Goal: Task Accomplishment & Management: Manage account settings

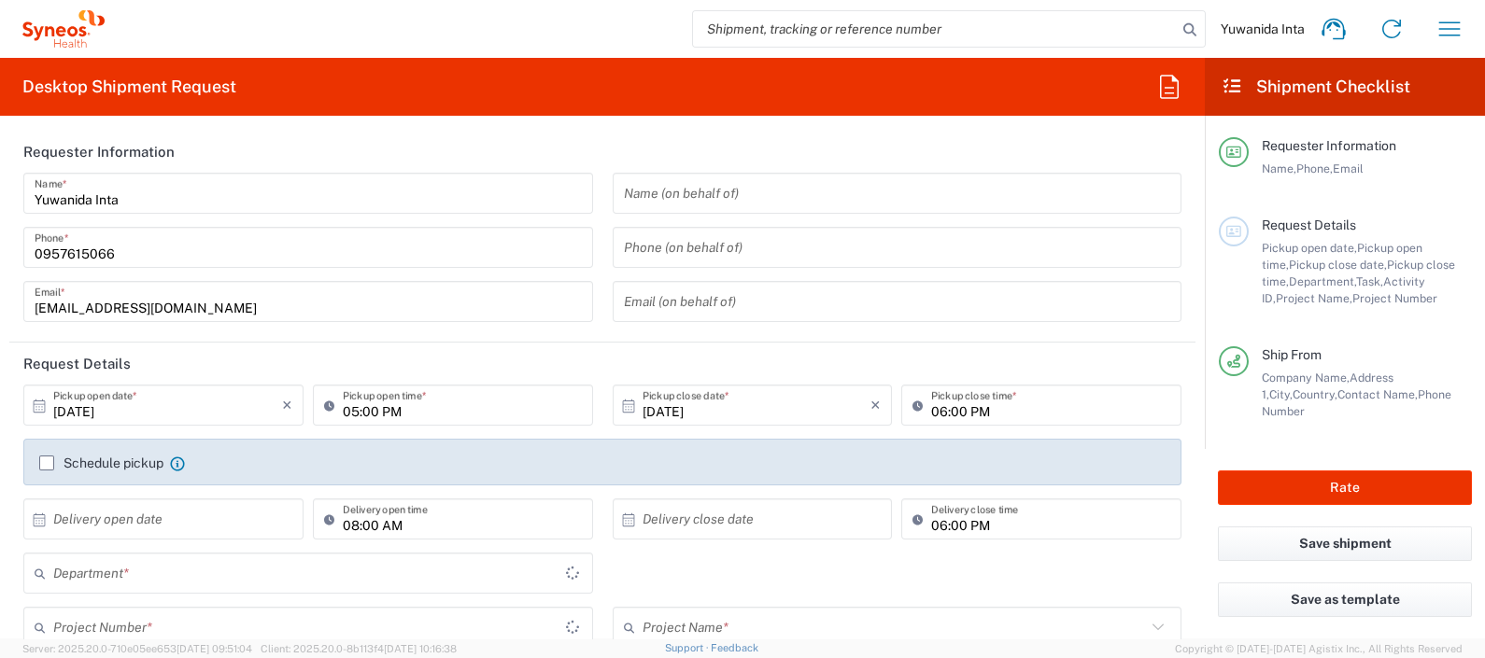
type input "8350"
type input "Thailand"
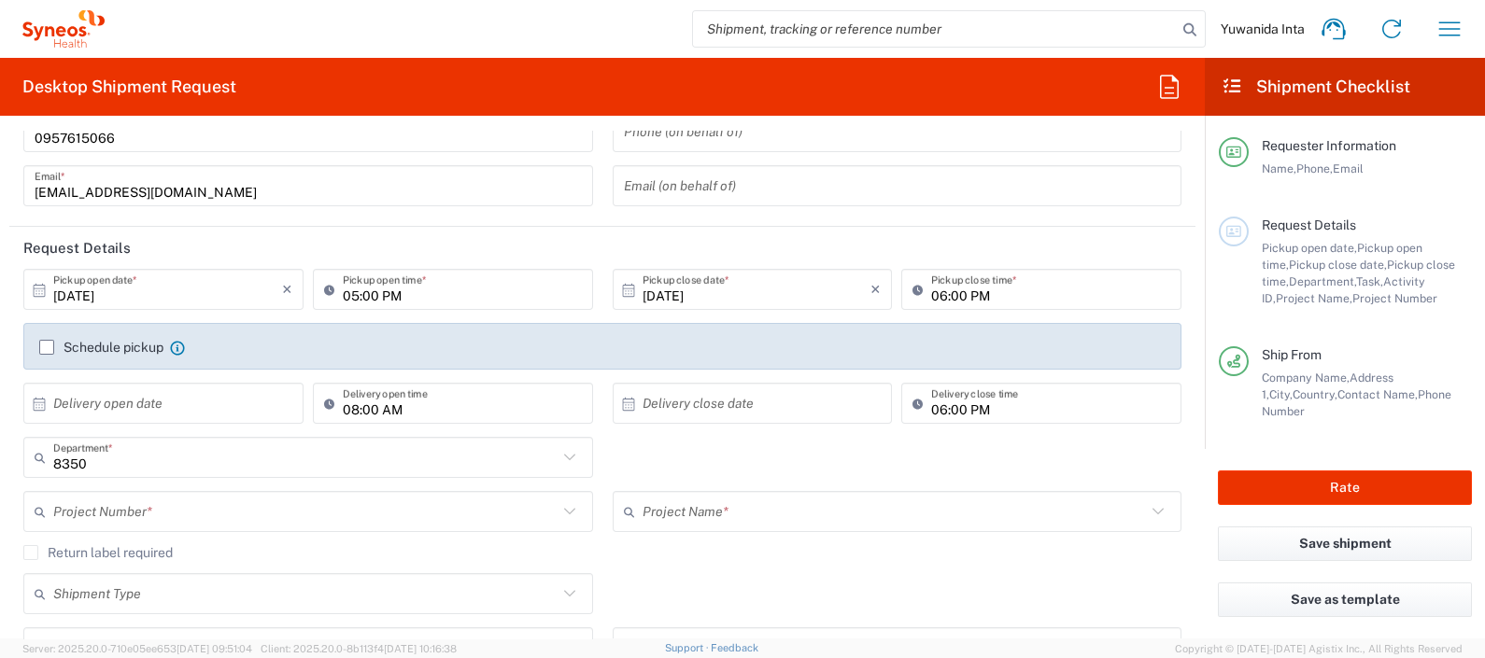
type input "Syneos Health (Thailand) Limit"
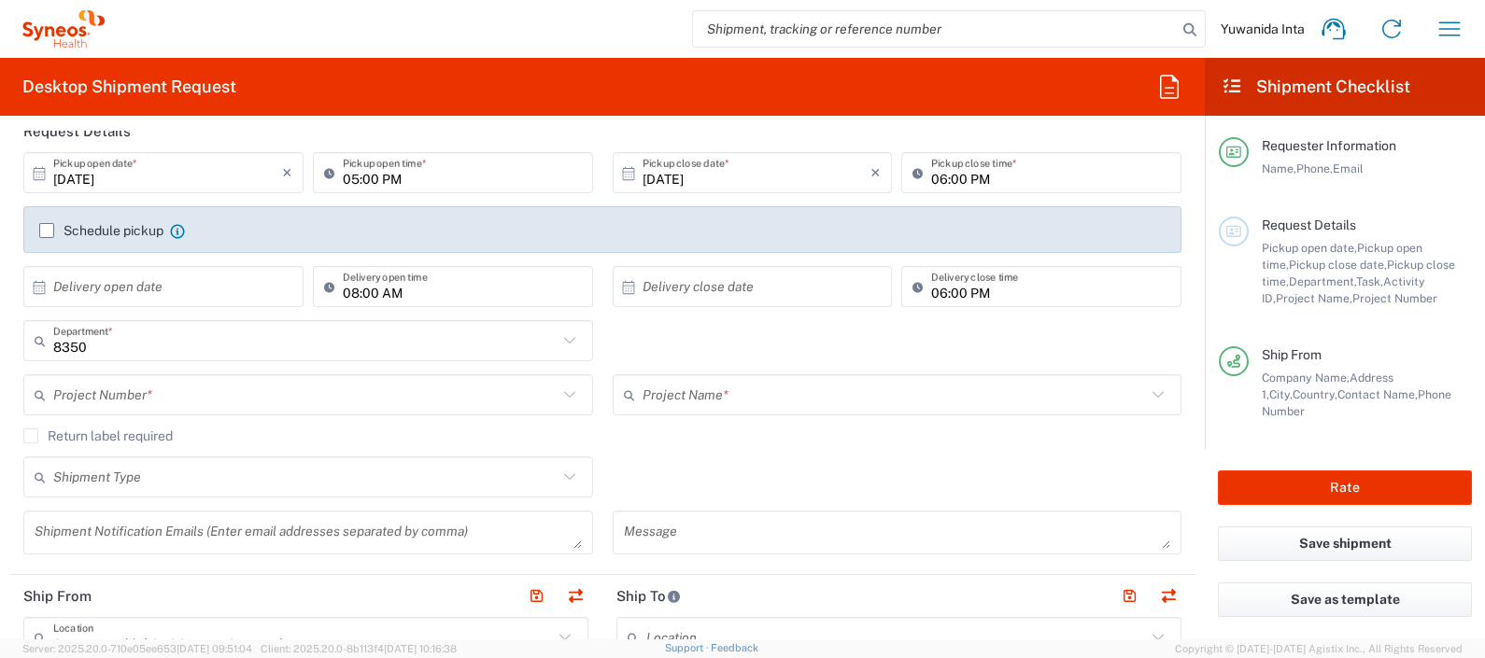
scroll to position [350, 0]
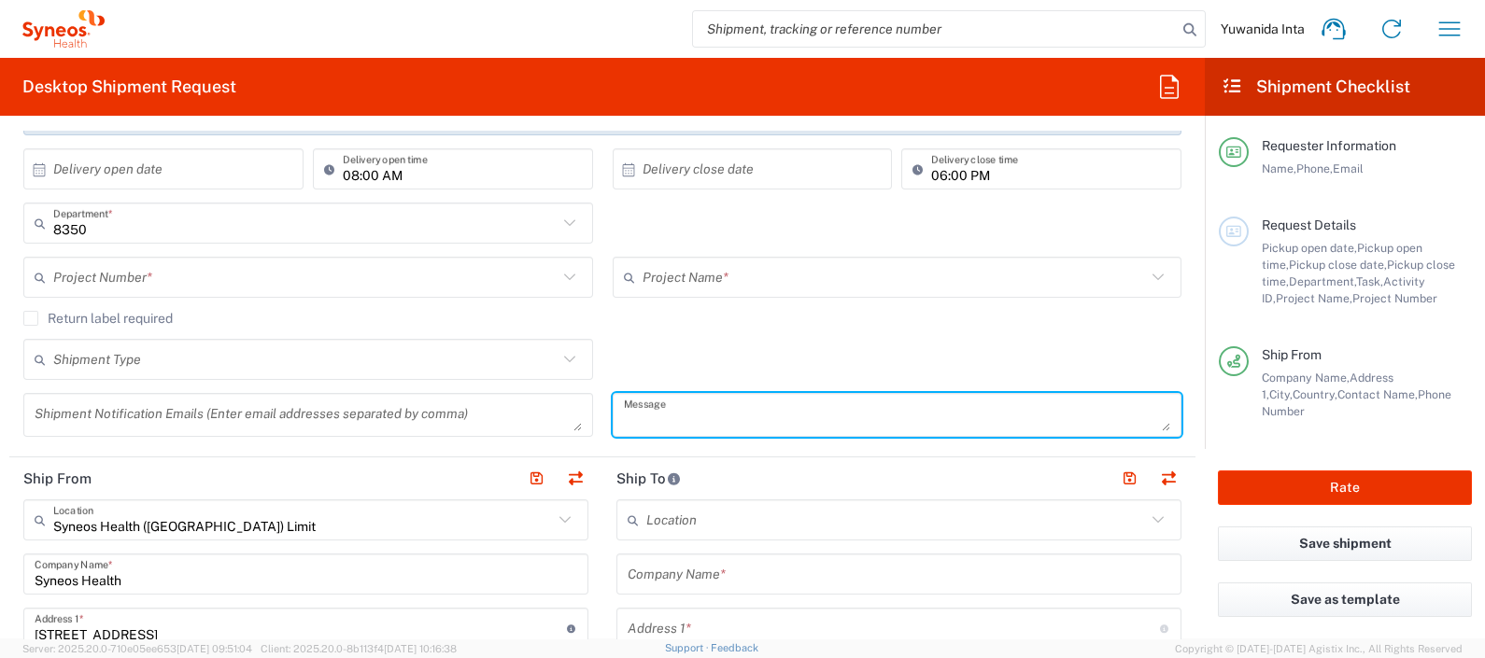
click at [655, 403] on textarea at bounding box center [897, 415] width 547 height 33
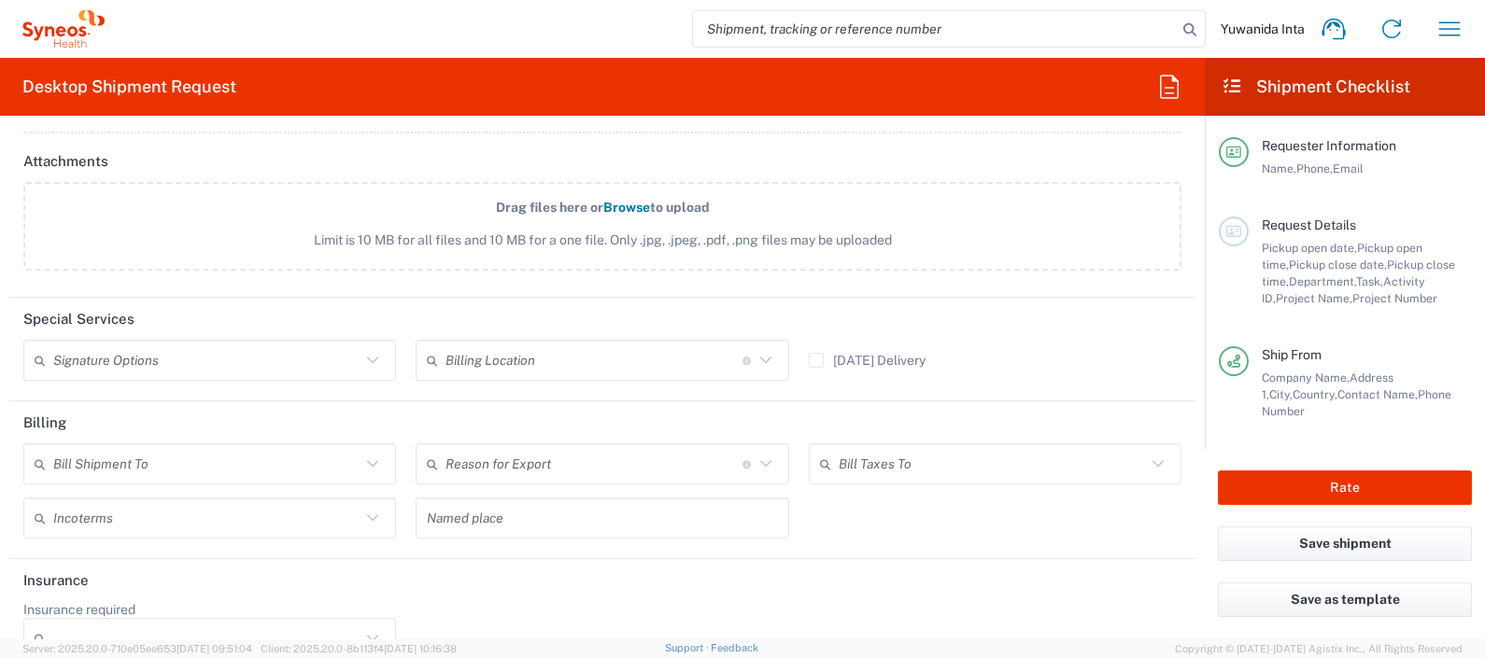
scroll to position [2203, 0]
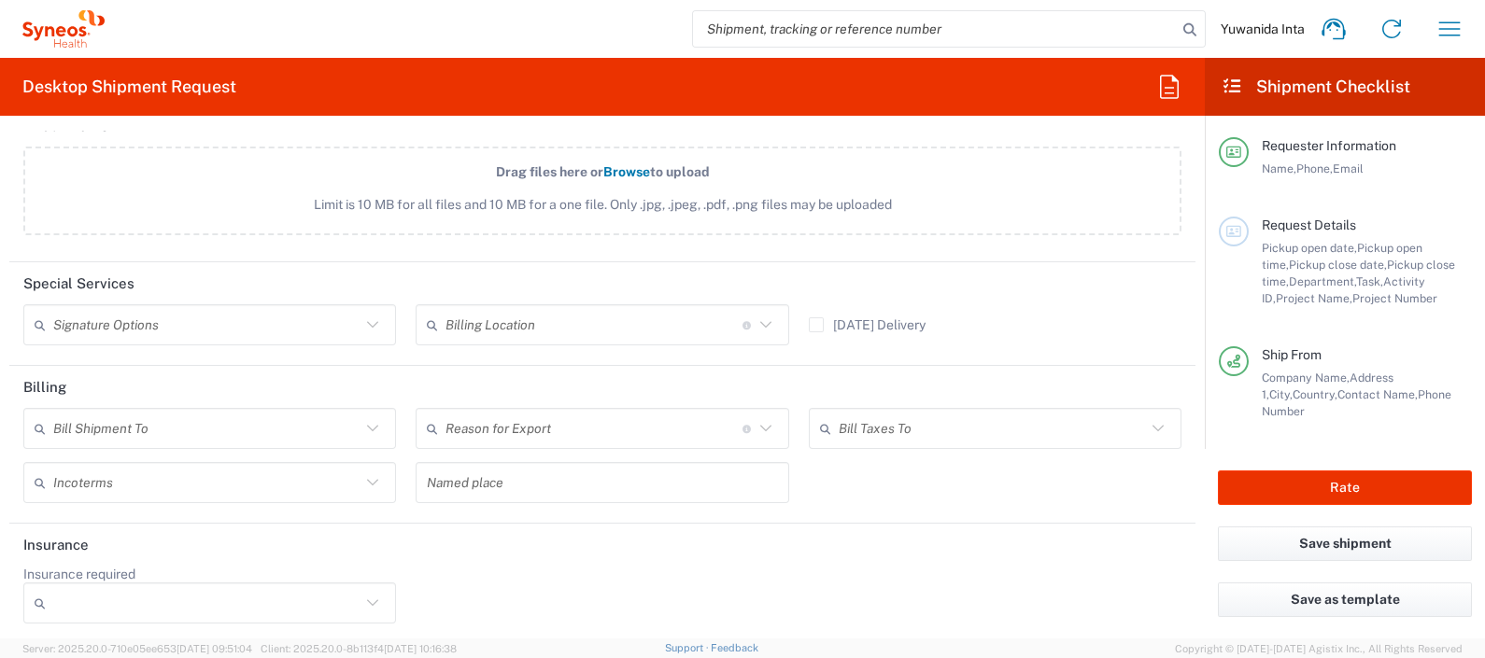
click at [367, 426] on icon at bounding box center [372, 428] width 24 height 24
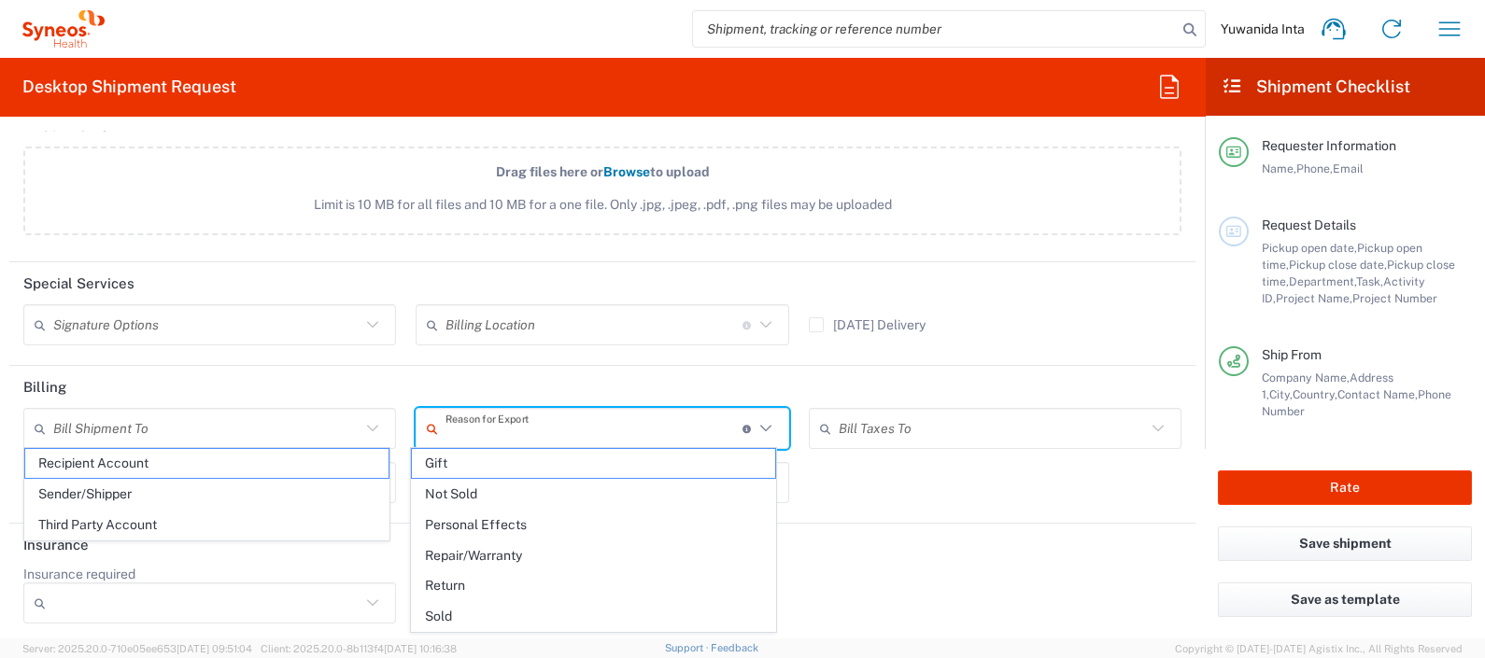
click at [527, 422] on input "text" at bounding box center [593, 429] width 297 height 33
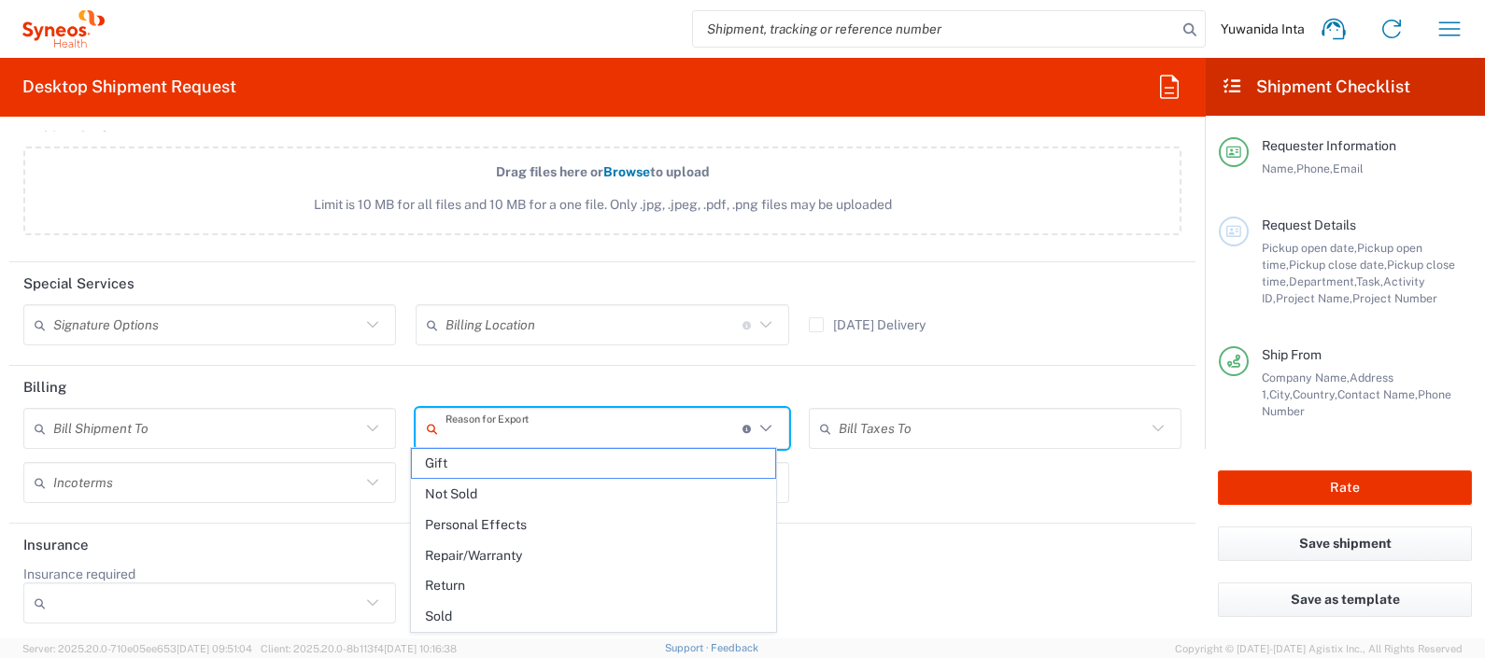
click at [970, 556] on header "Insurance" at bounding box center [602, 545] width 1186 height 42
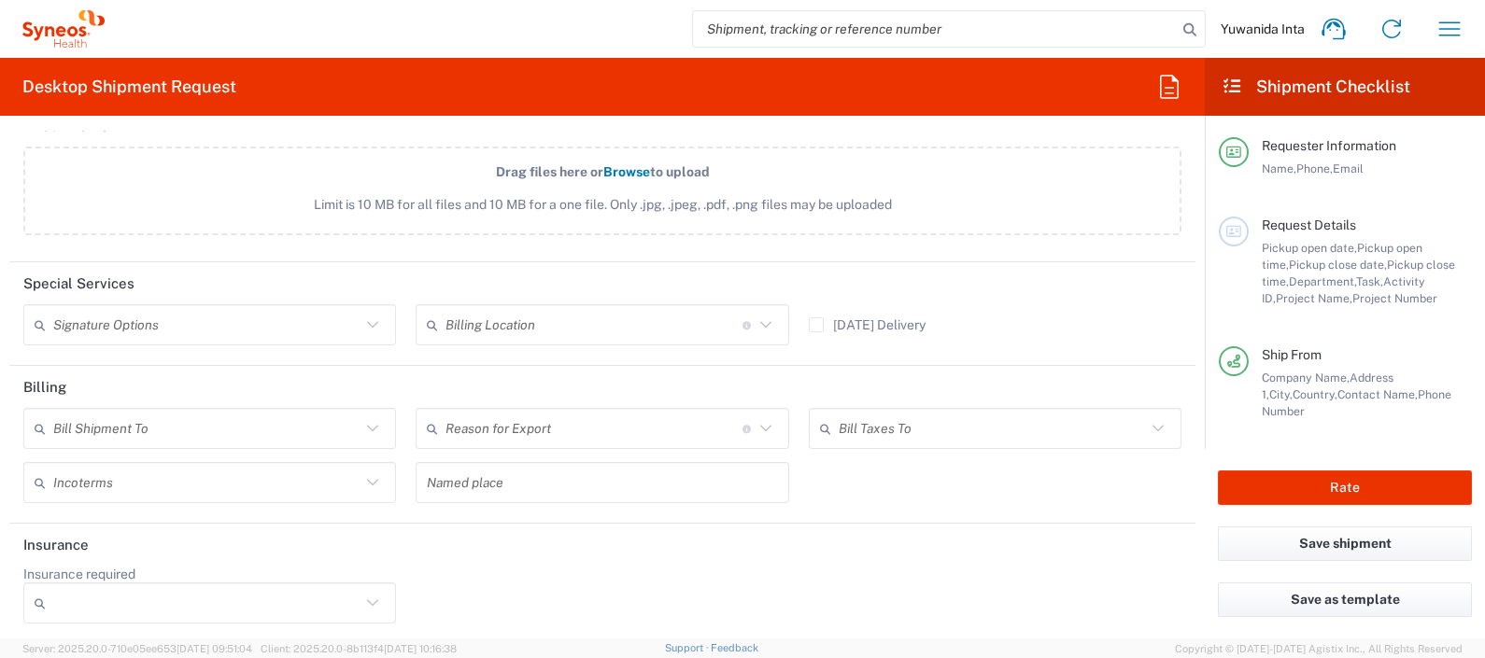
click at [551, 486] on input "text" at bounding box center [602, 483] width 350 height 33
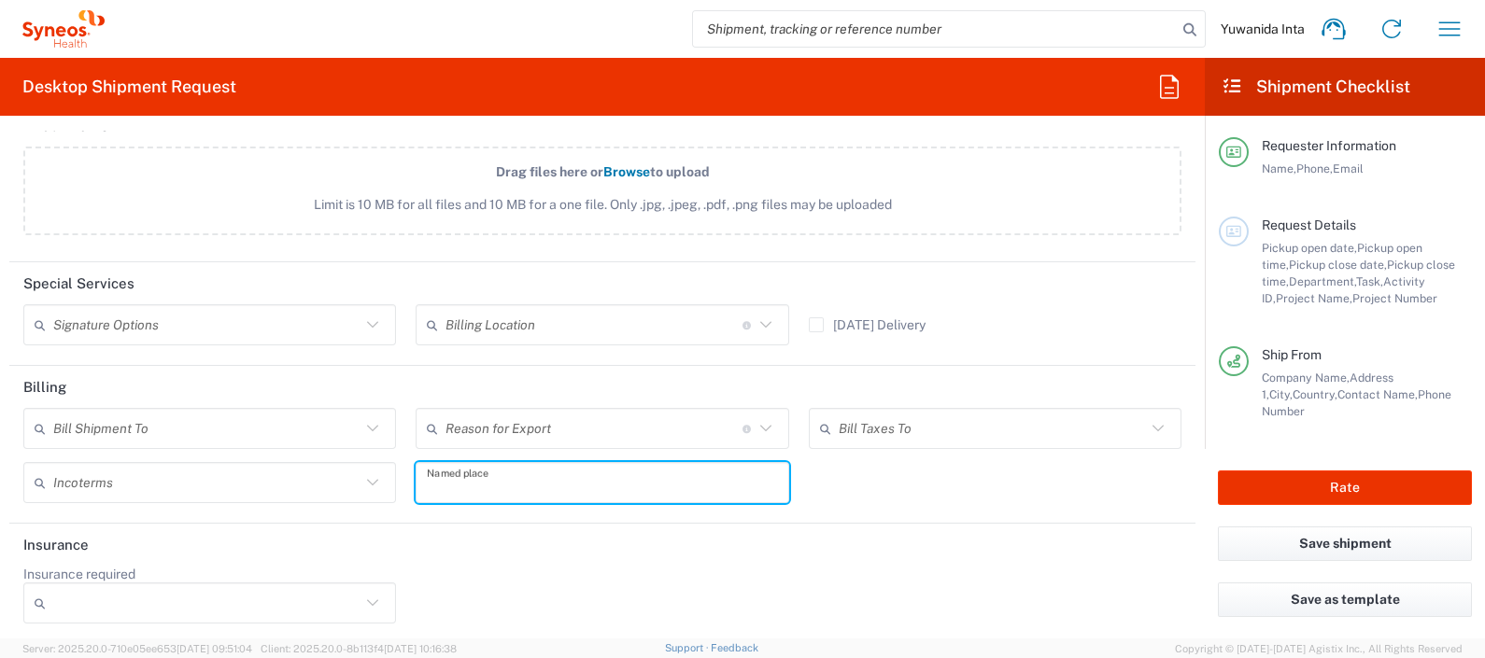
click at [563, 547] on header "Insurance" at bounding box center [602, 545] width 1186 height 42
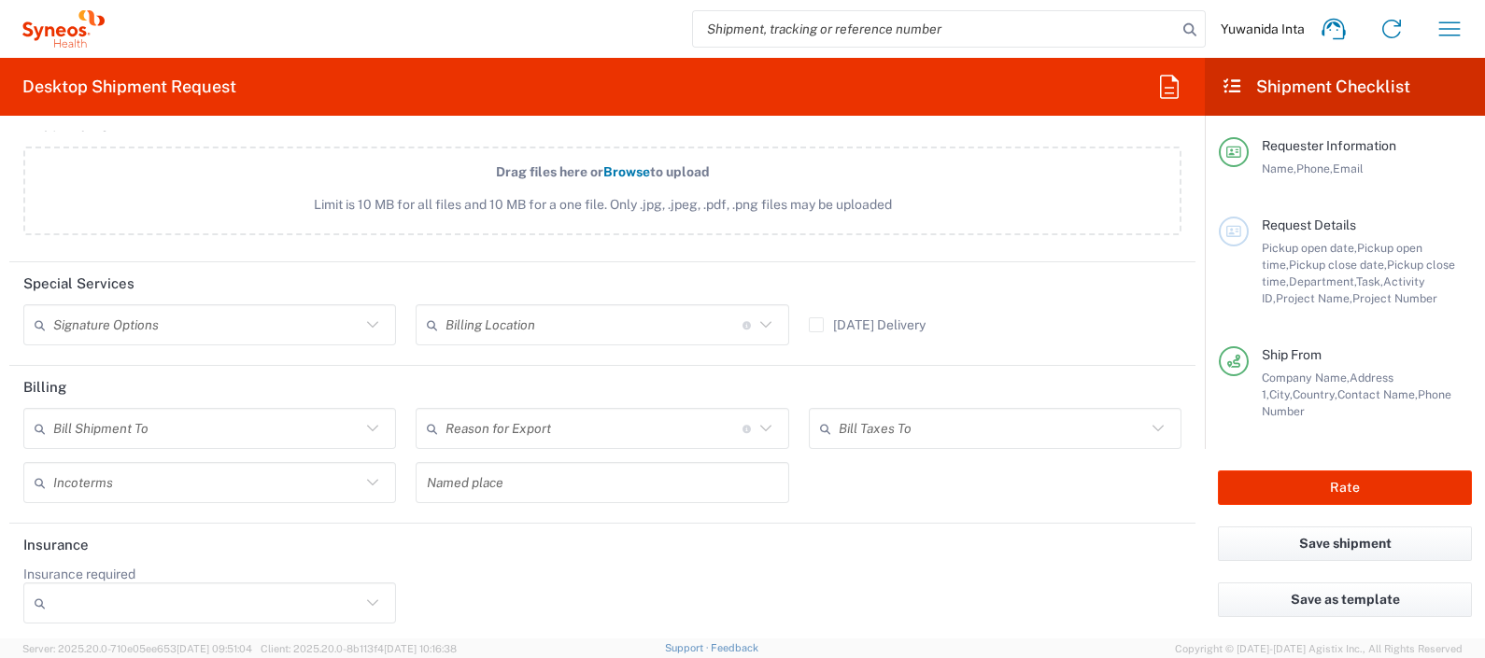
click at [260, 485] on input "text" at bounding box center [206, 483] width 307 height 33
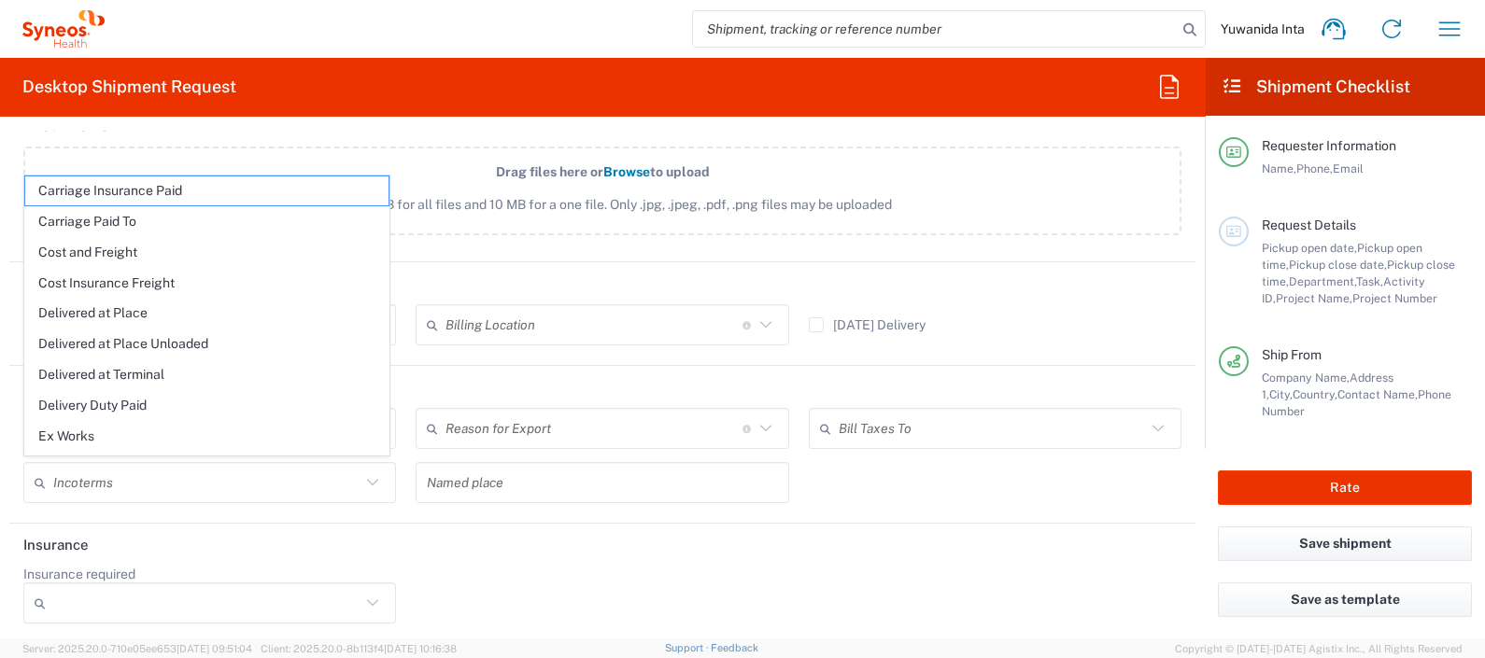
click at [553, 584] on div "Insurance required No Yes" at bounding box center [602, 601] width 1177 height 71
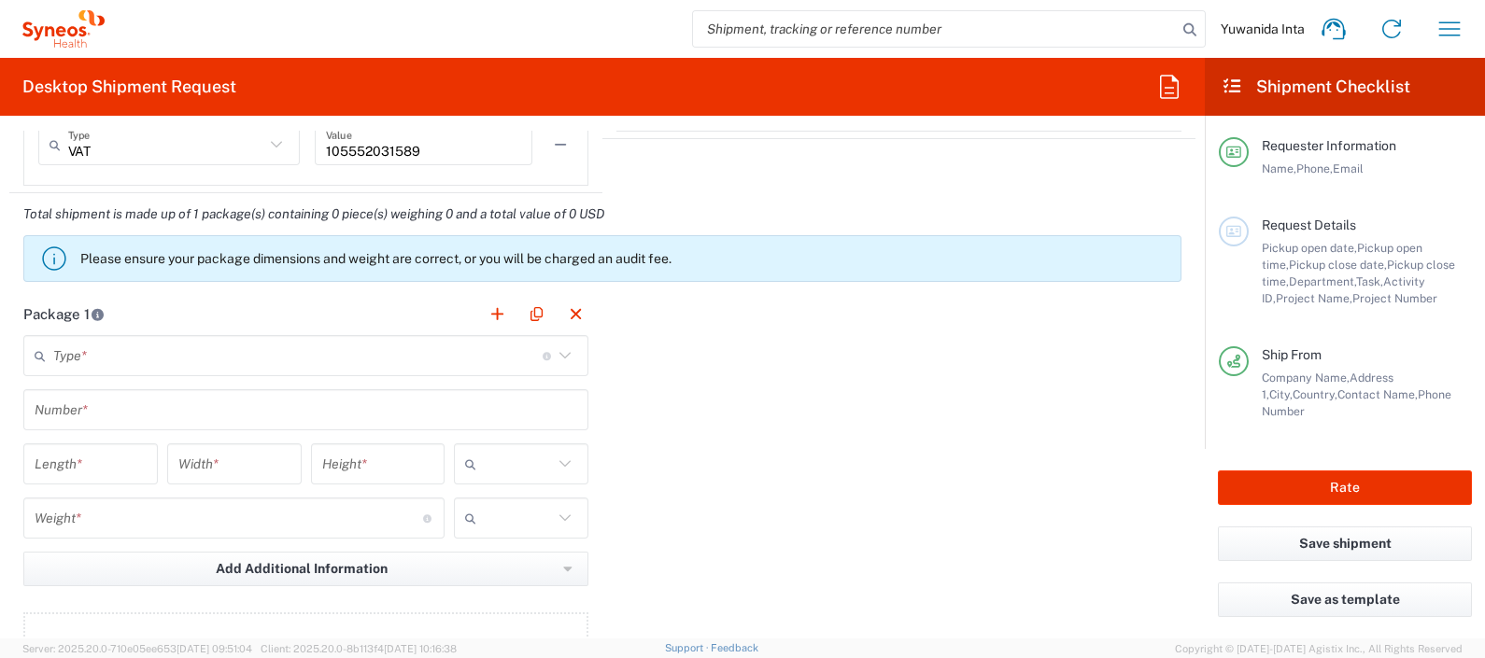
scroll to position [1619, 0]
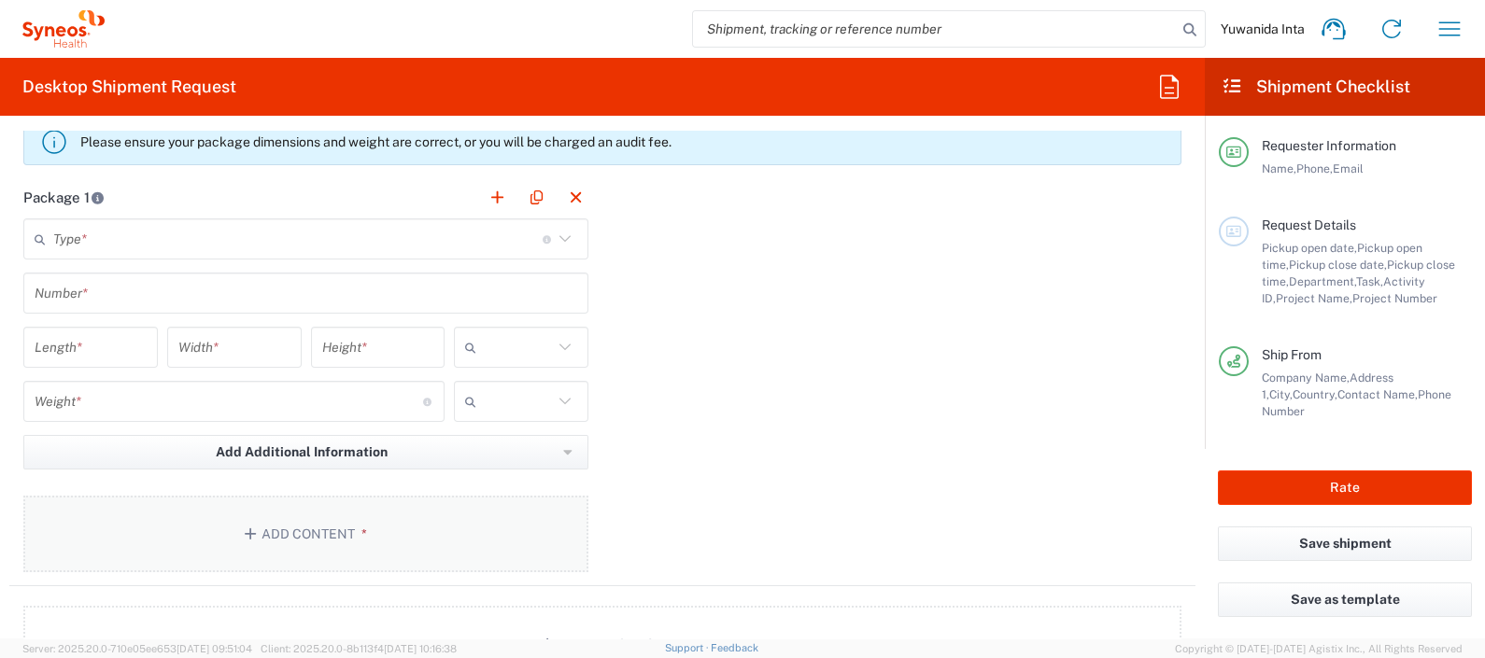
click at [317, 536] on button "Add Content *" at bounding box center [305, 534] width 565 height 77
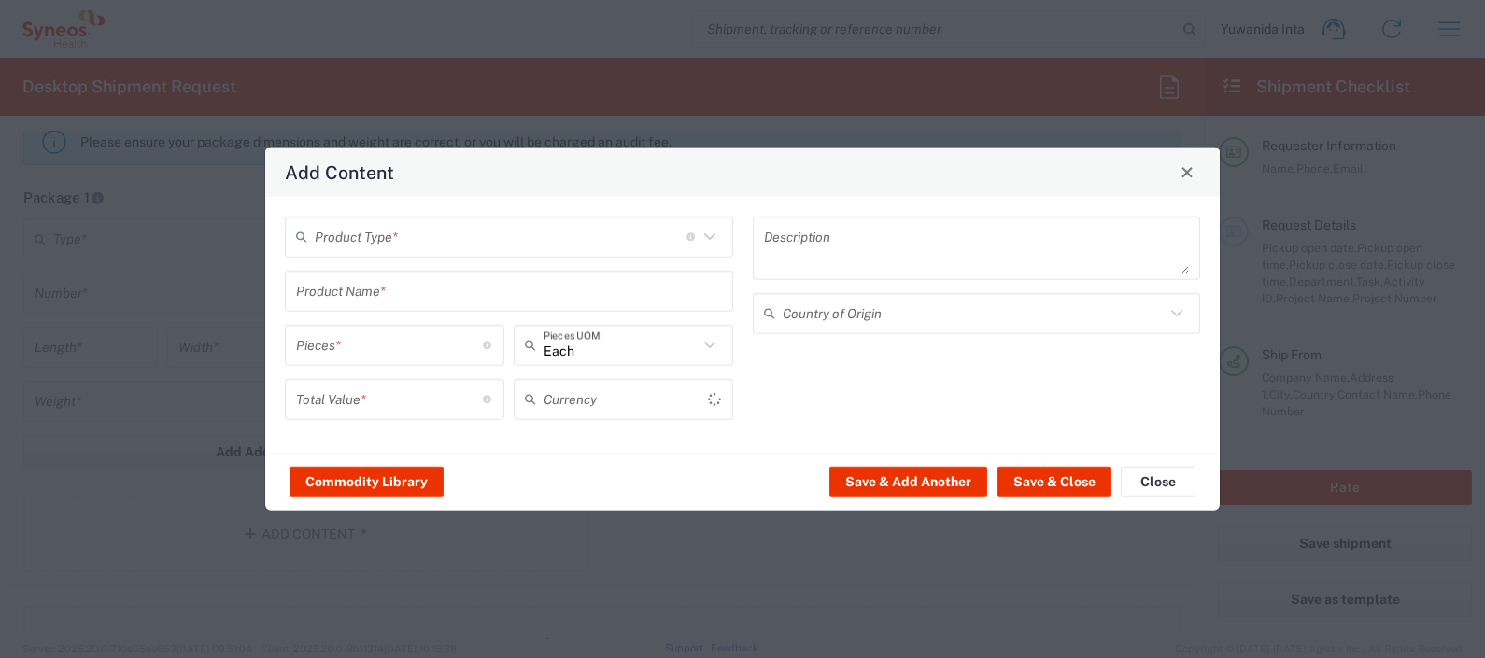
type input "US Dollar"
click at [1186, 175] on span "Close" at bounding box center [1186, 172] width 13 height 13
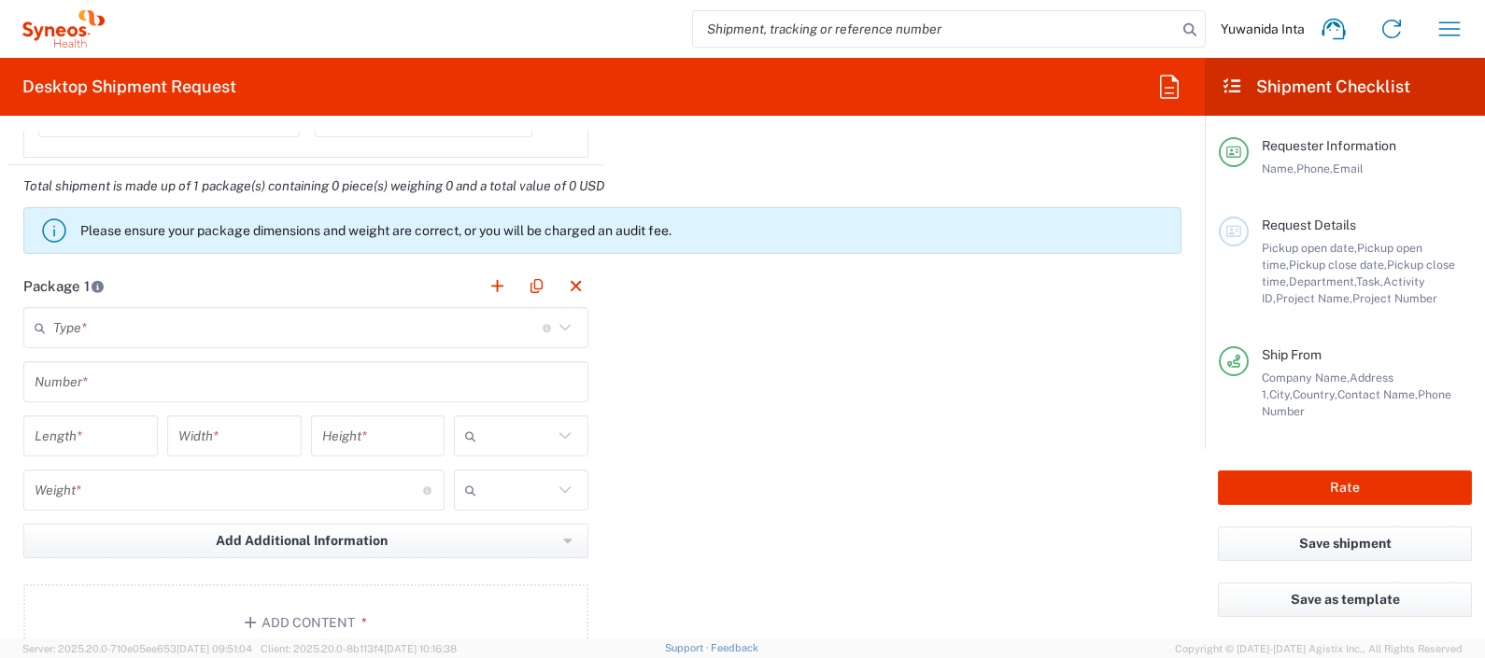
scroll to position [1502, 0]
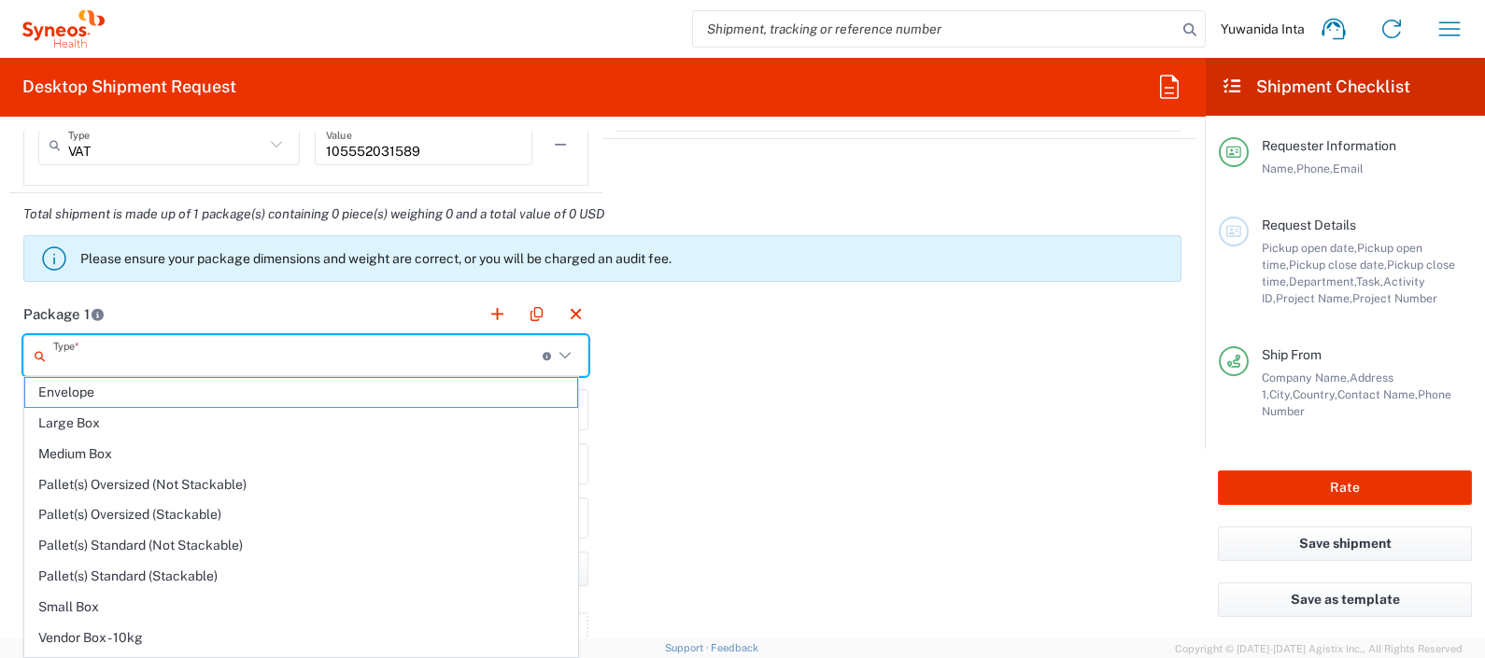
click at [229, 345] on input "text" at bounding box center [297, 356] width 489 height 33
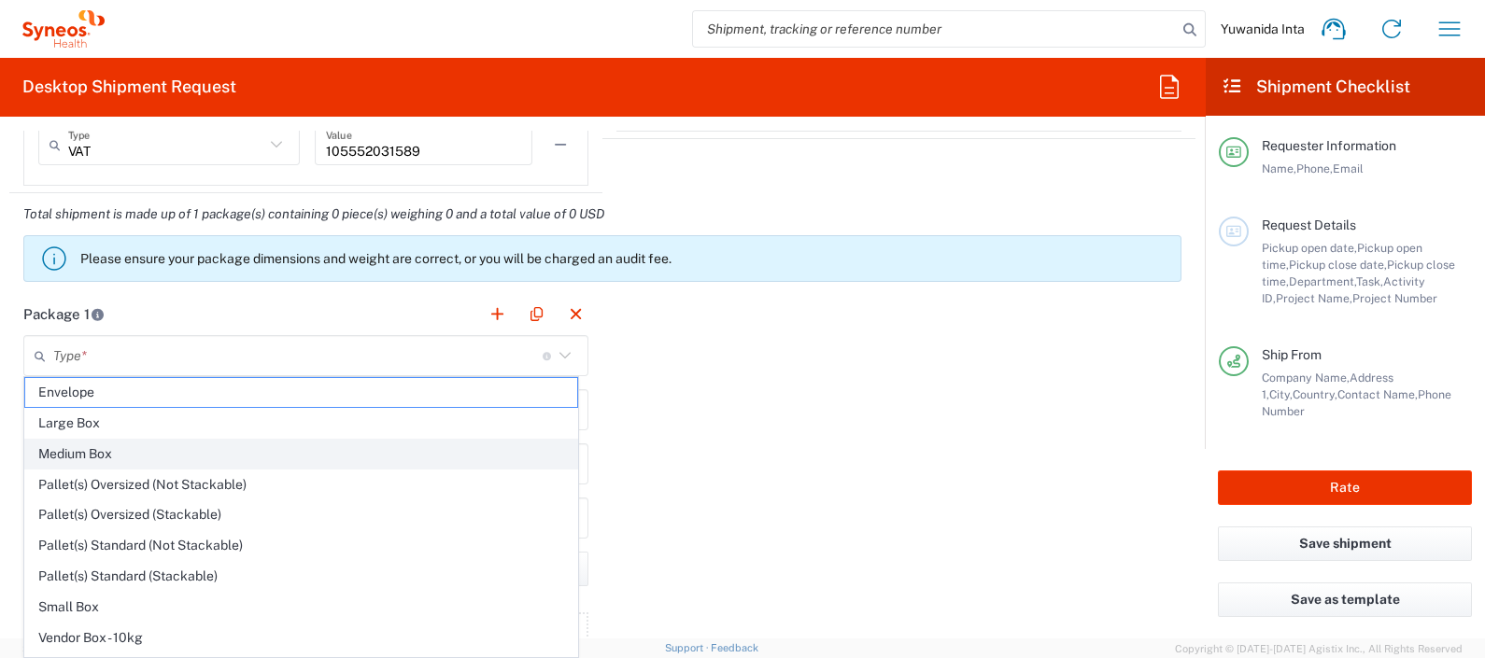
click at [183, 453] on span "Medium Box" at bounding box center [301, 454] width 552 height 29
type input "Medium Box"
type input "13"
type input "11.5"
type input "2.5"
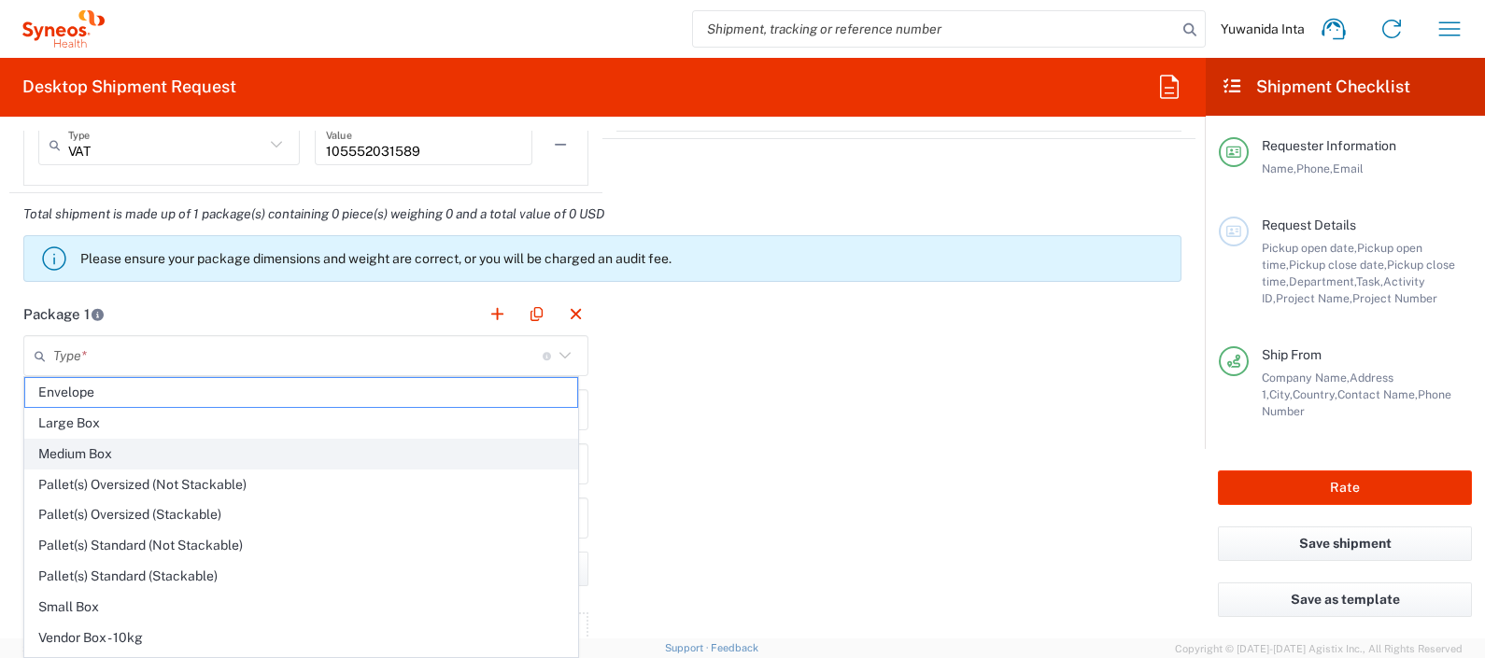
type input "in"
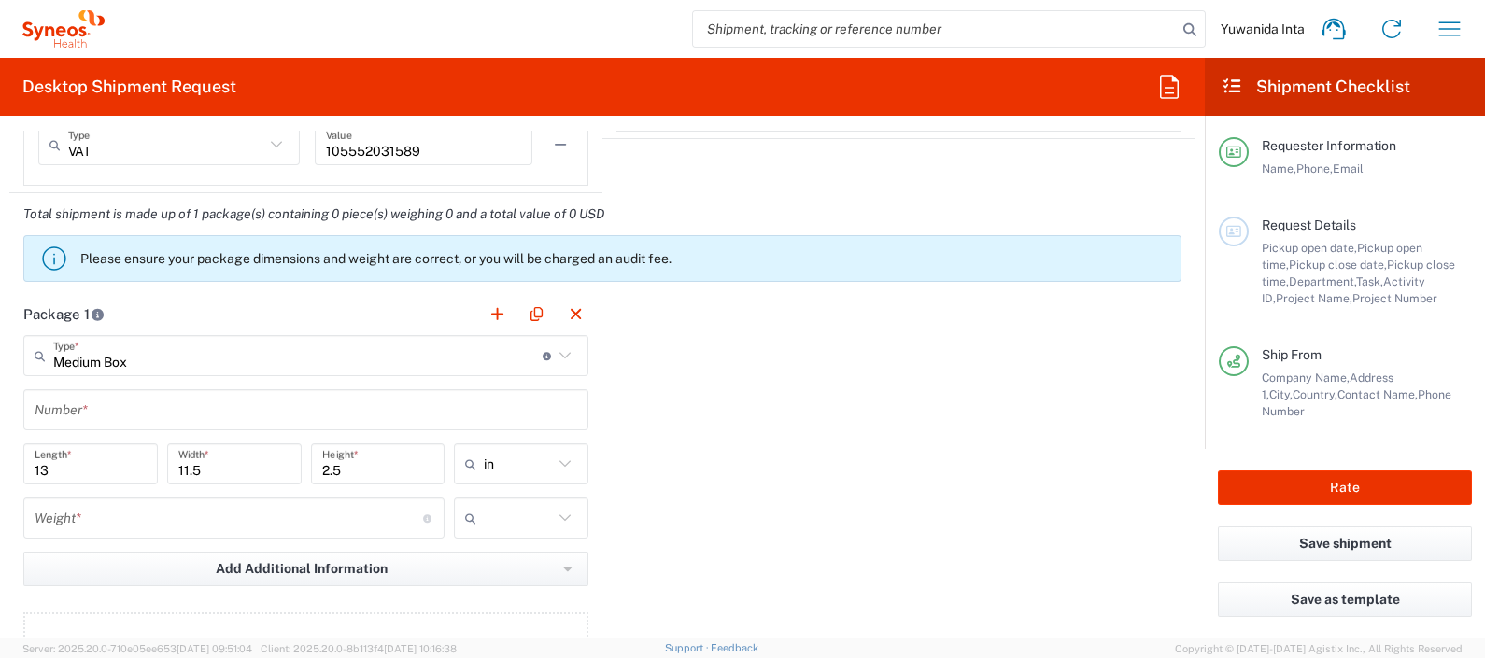
click at [215, 407] on input "text" at bounding box center [306, 410] width 542 height 33
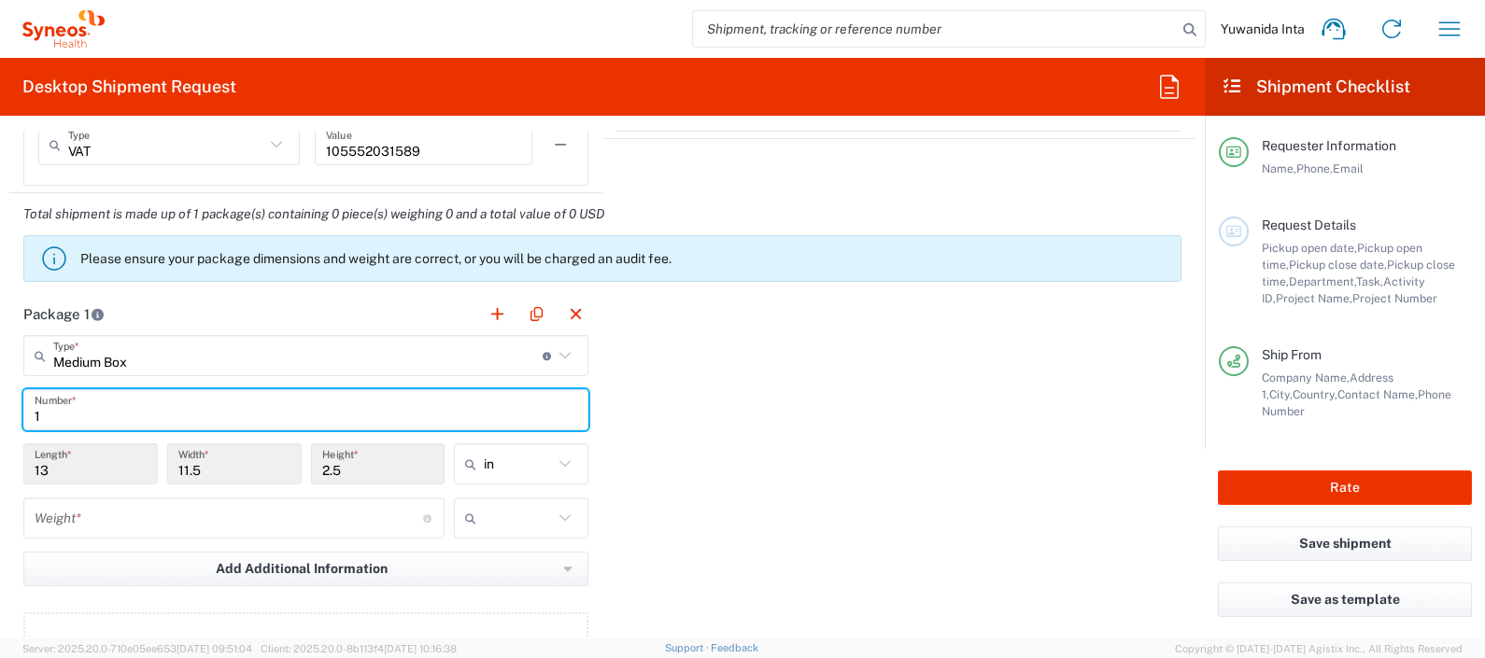
type input "1"
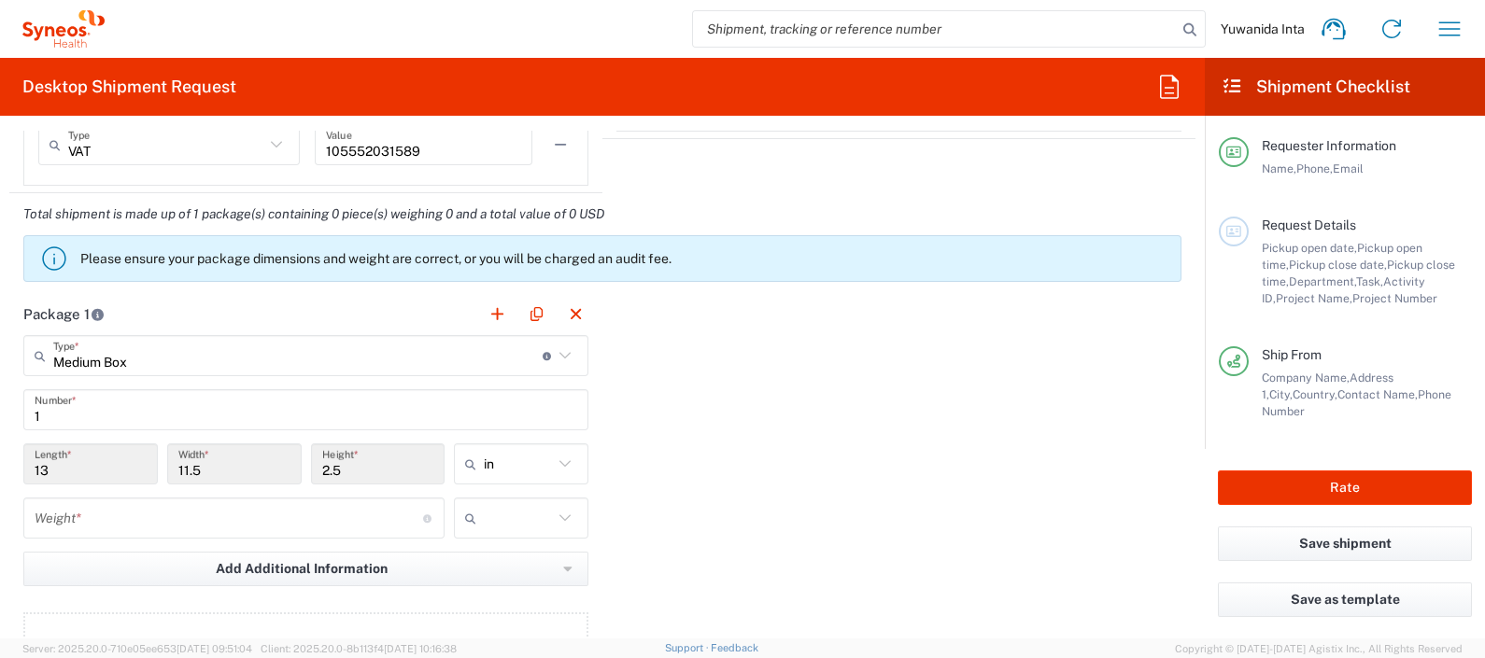
click at [559, 461] on icon at bounding box center [564, 463] width 11 height 7
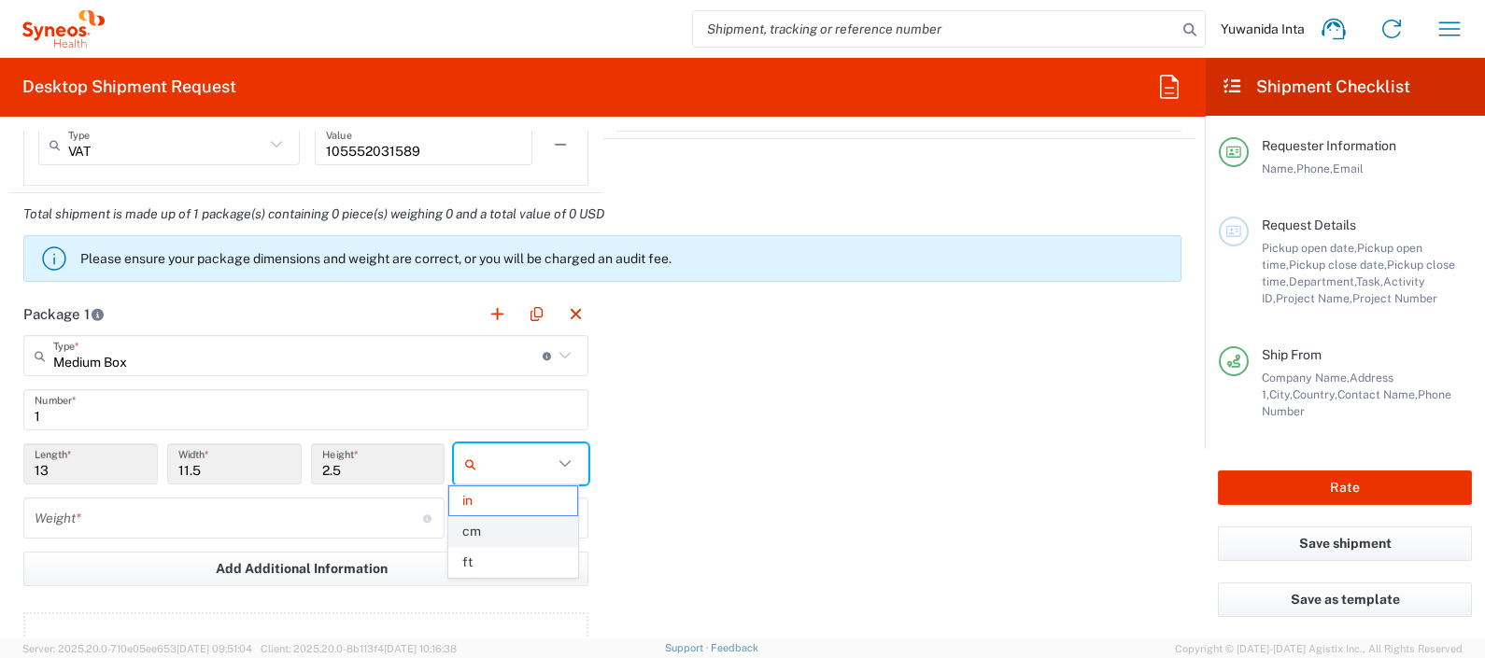
click at [516, 528] on span "cm" at bounding box center [513, 531] width 128 height 29
type input "33.02"
type input "29.21"
type input "6.35"
type input "cm"
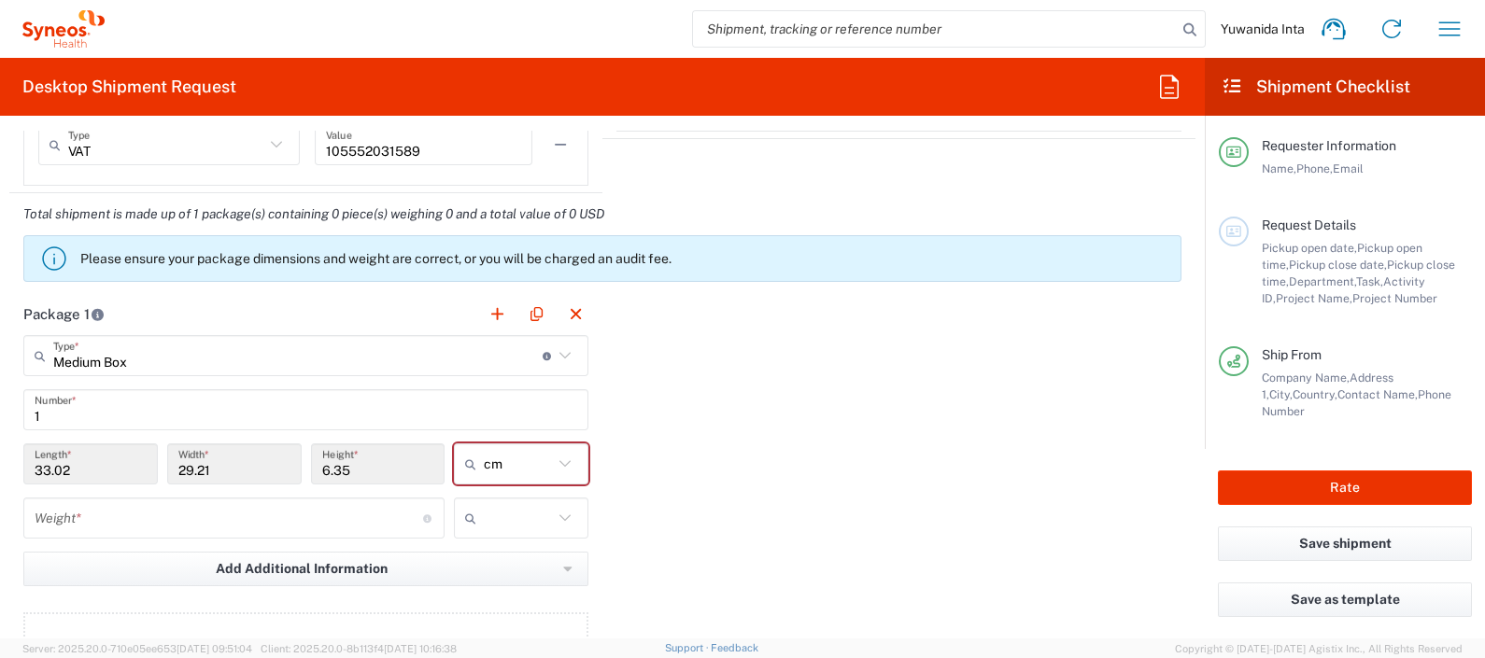
click at [555, 509] on icon at bounding box center [565, 518] width 24 height 24
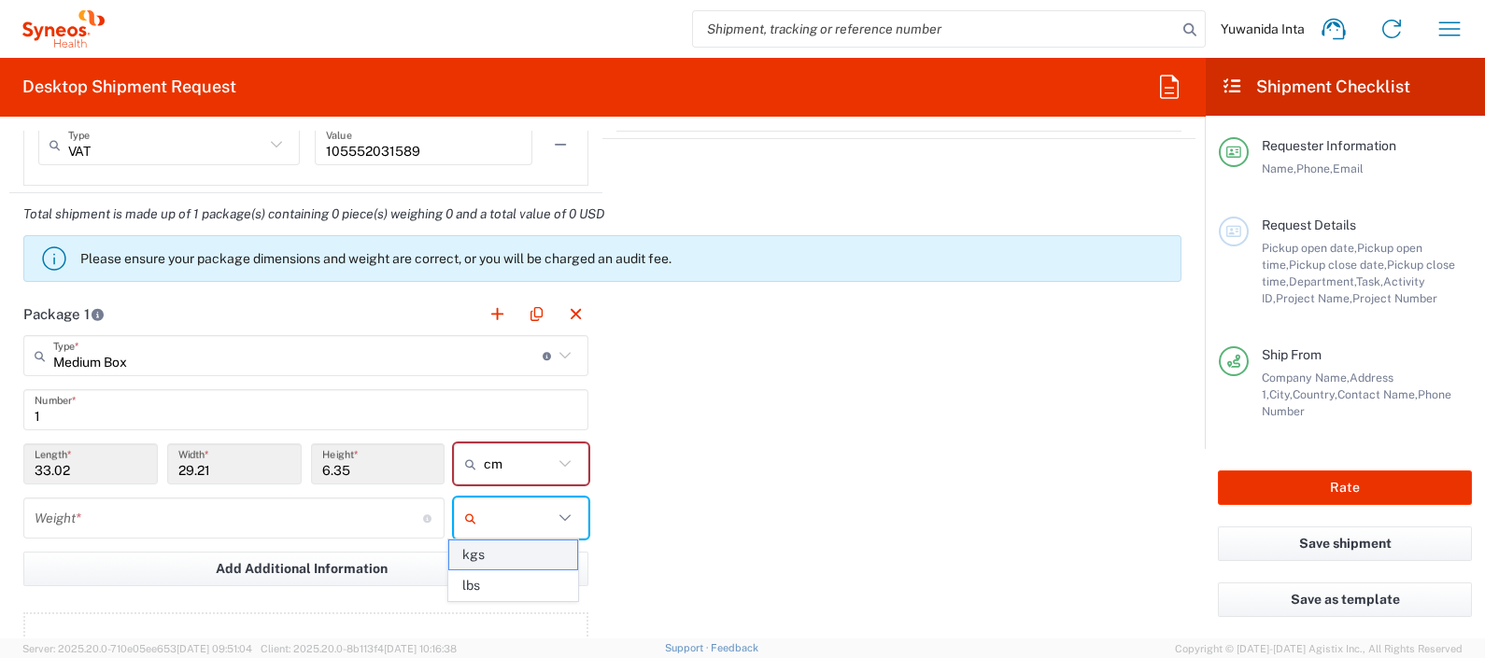
click at [510, 552] on span "kgs" at bounding box center [513, 555] width 128 height 29
type input "kgs"
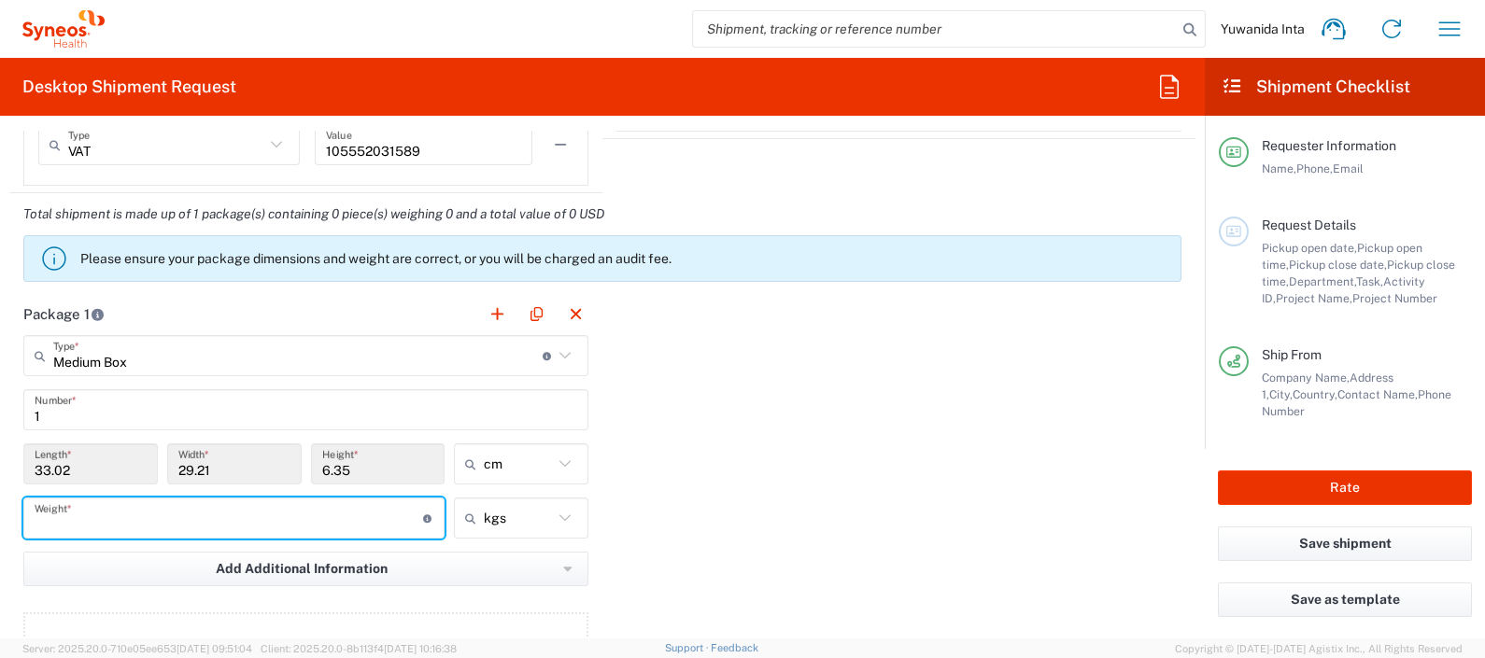
click at [289, 504] on input "number" at bounding box center [229, 518] width 388 height 33
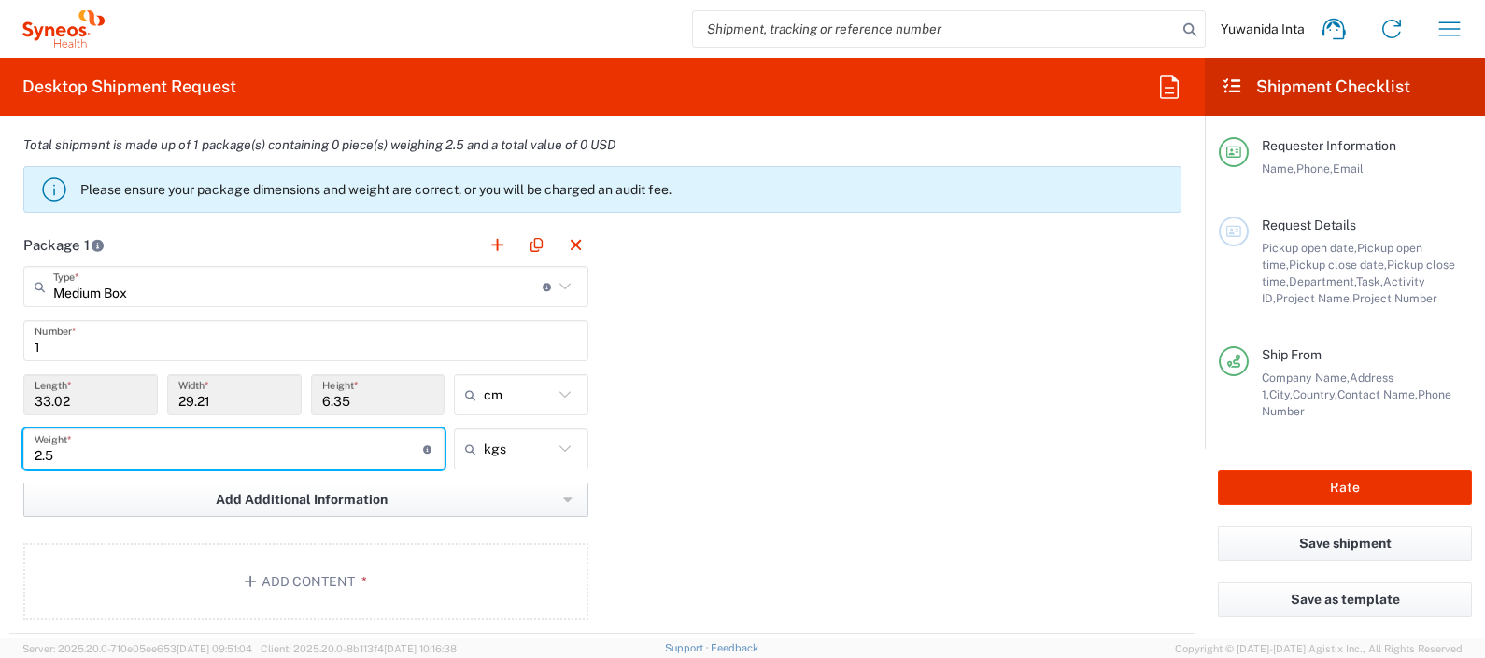
scroll to position [1619, 0]
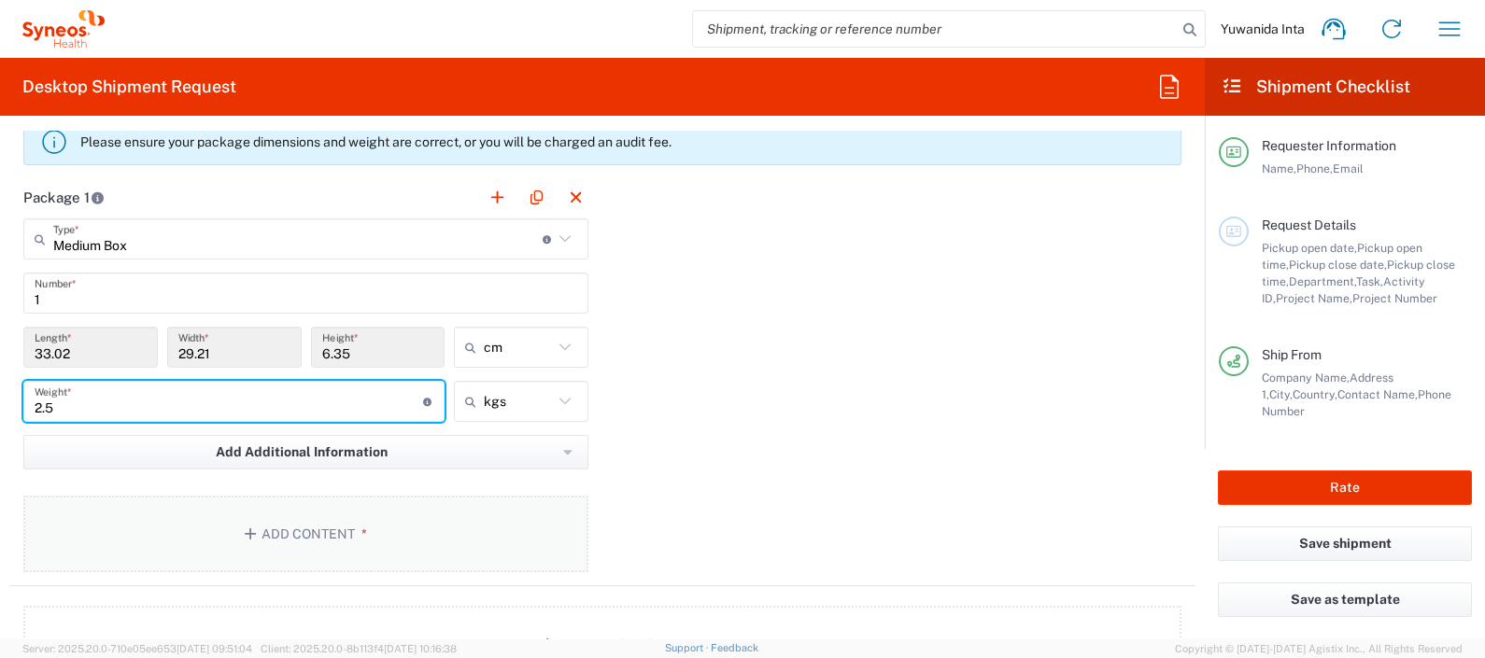
type input "2.5"
click at [355, 531] on span "*" at bounding box center [361, 534] width 12 height 15
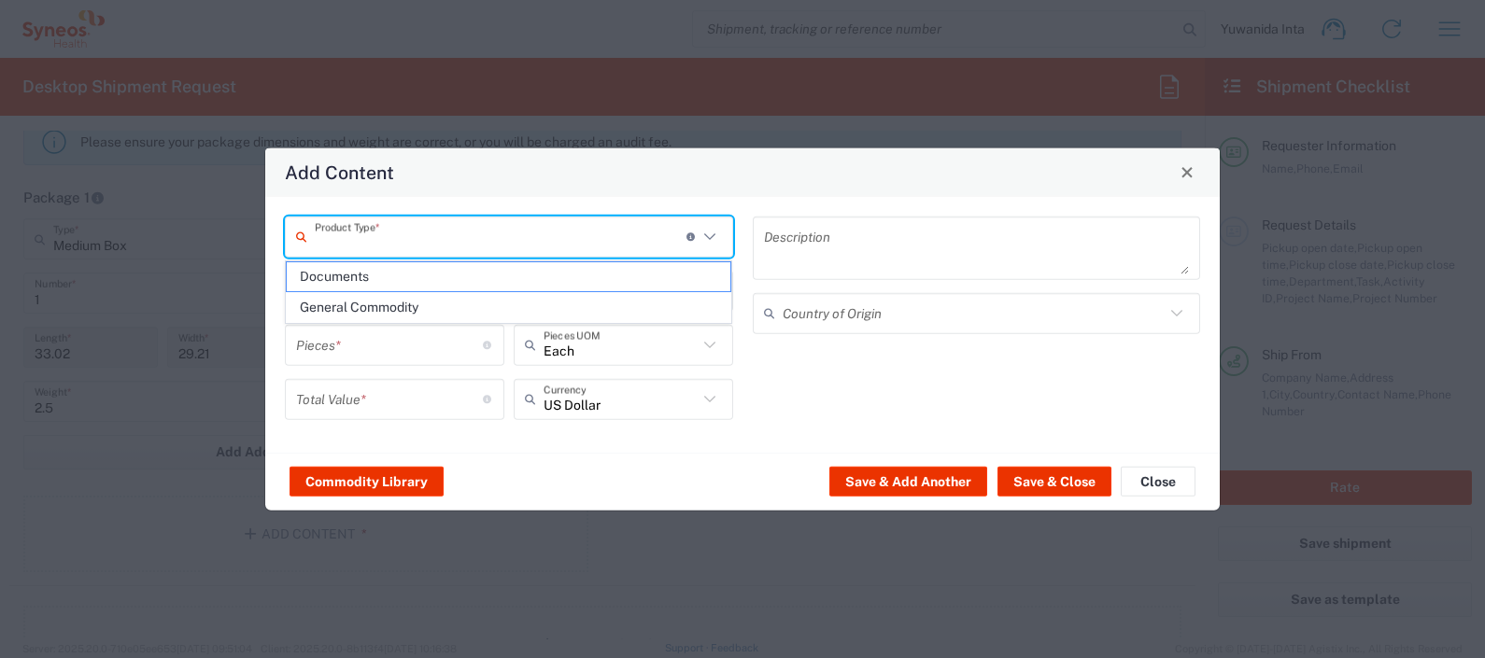
click at [564, 236] on input "text" at bounding box center [501, 236] width 372 height 33
click at [539, 297] on span "General Commodity" at bounding box center [509, 307] width 444 height 29
type input "General Commodity"
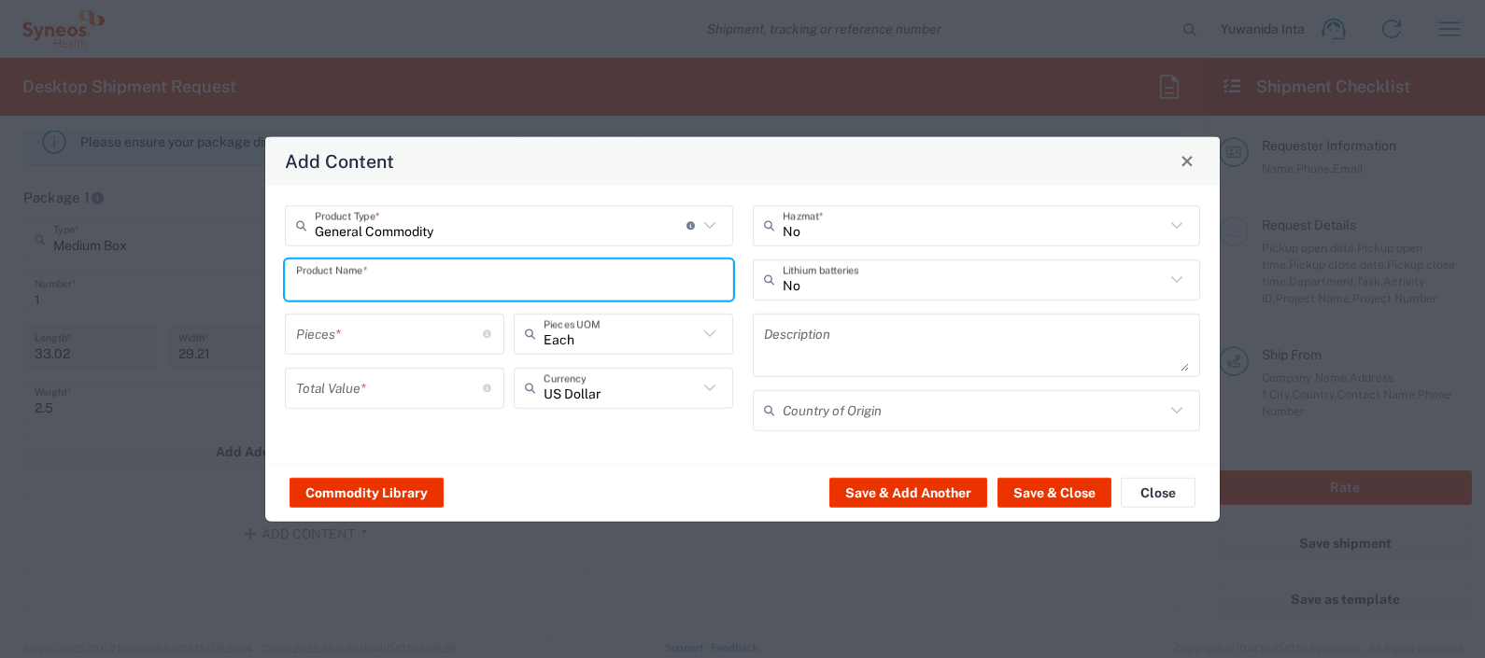
click at [547, 276] on input "text" at bounding box center [509, 279] width 426 height 33
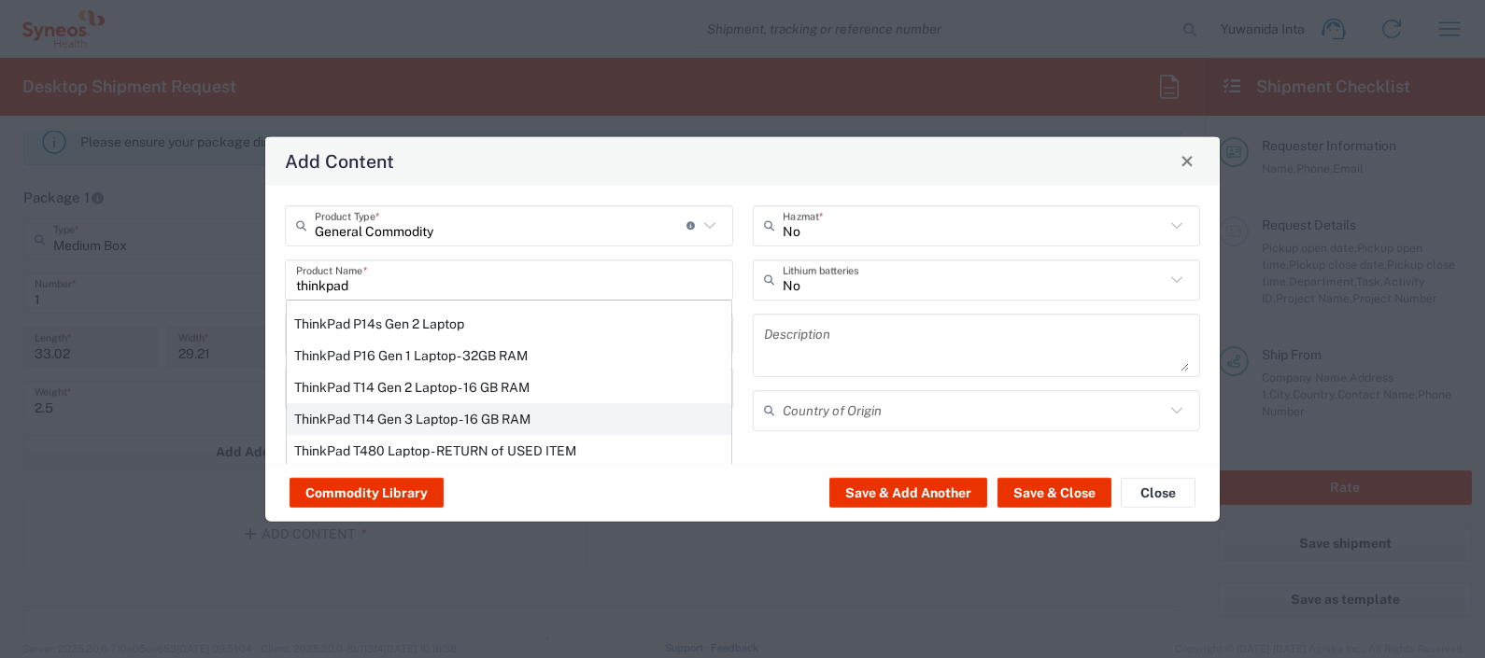
click at [495, 415] on div "ThinkPad T14 Gen 3 Laptop - 16 GB RAM" at bounding box center [509, 418] width 444 height 32
type input "ThinkPad T14 Gen 3 Laptop - 16 GB RAM"
type input "1"
type textarea "Intel Core i7-1265U vProÂ® Processor - 14" - 16 GB RAM - 512 GB SSD"
type input "[GEOGRAPHIC_DATA]"
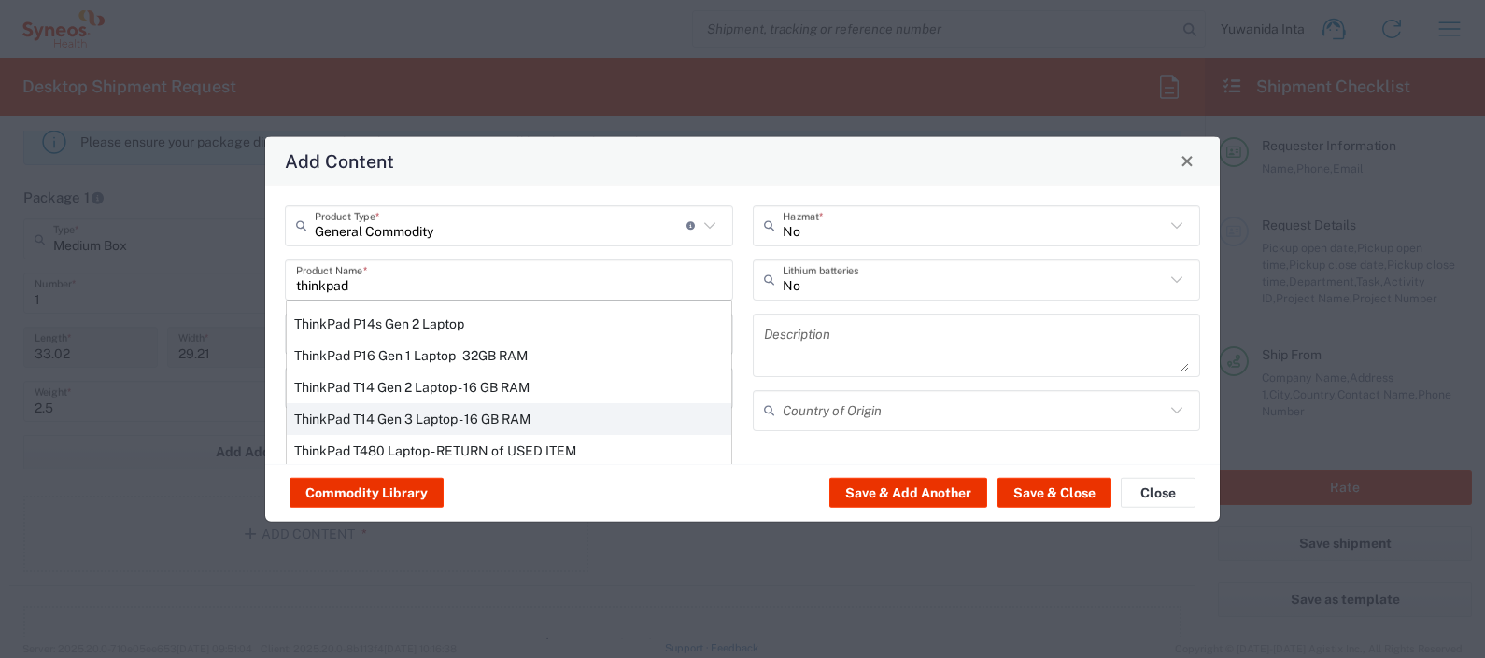
type input "Yes"
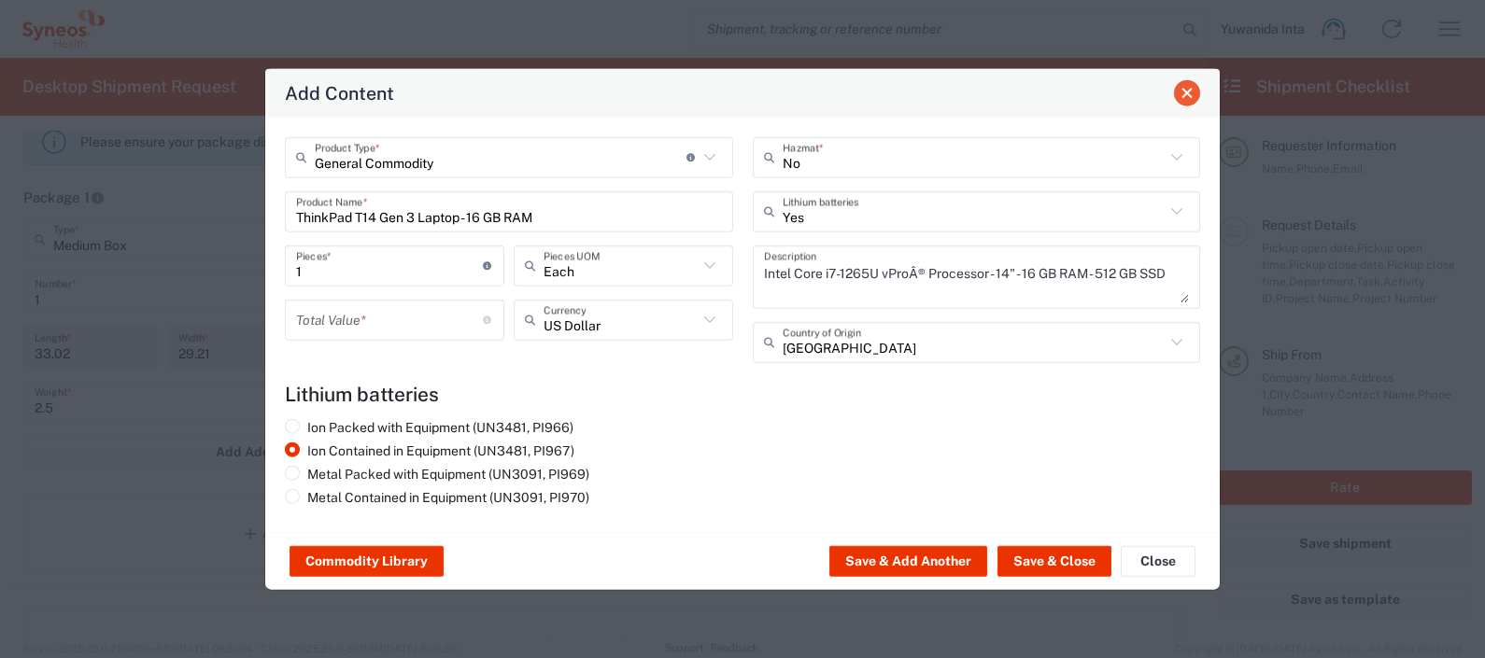
click at [1188, 91] on span "Close" at bounding box center [1186, 93] width 13 height 13
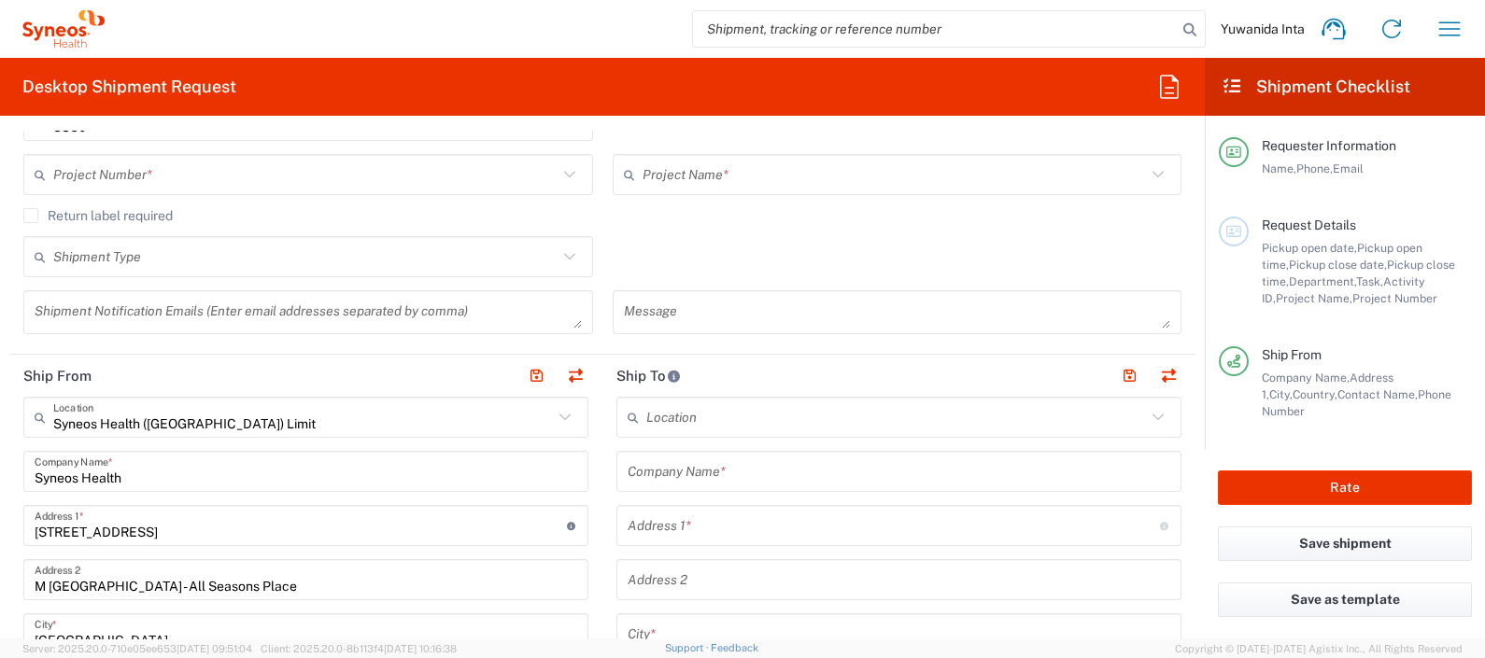
scroll to position [452, 0]
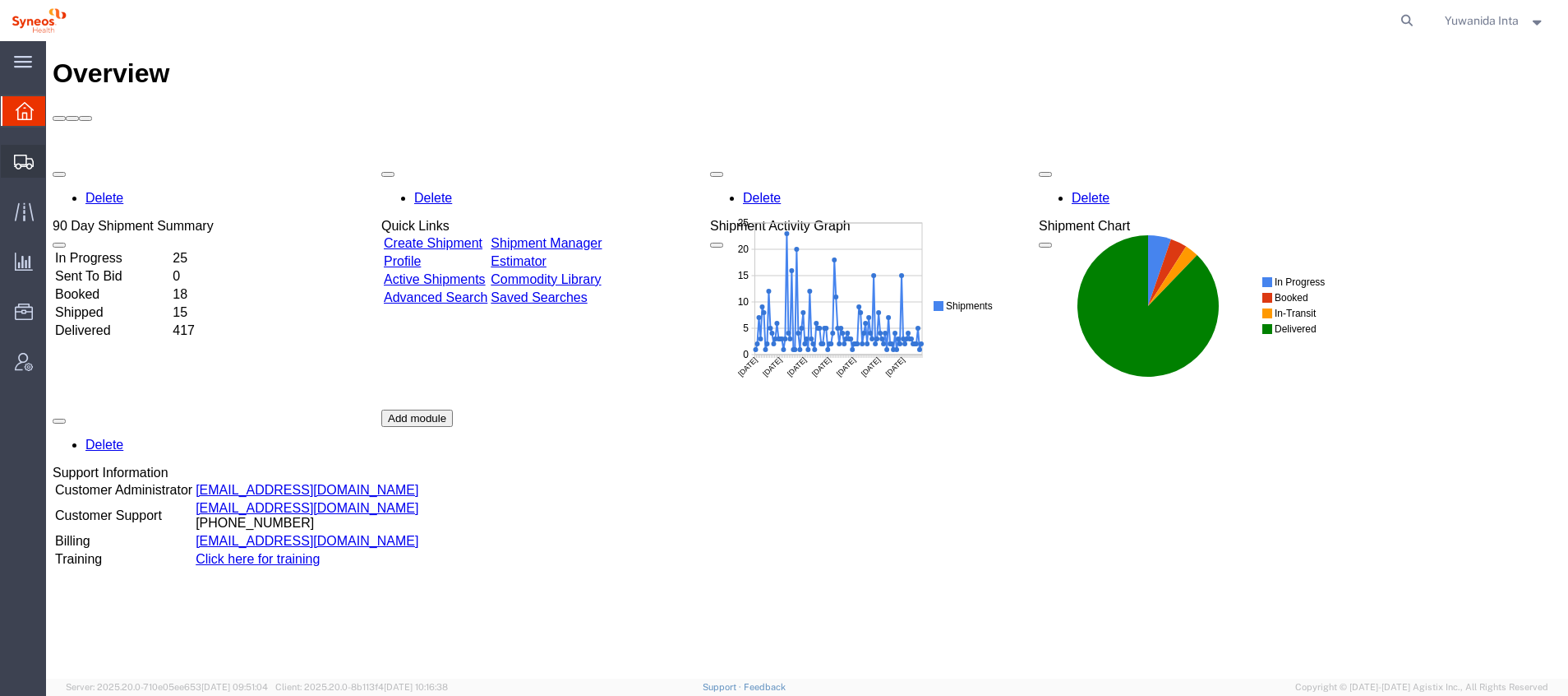
click at [0, 0] on span "Shipment Manager" at bounding box center [0, 0] width 0 height 0
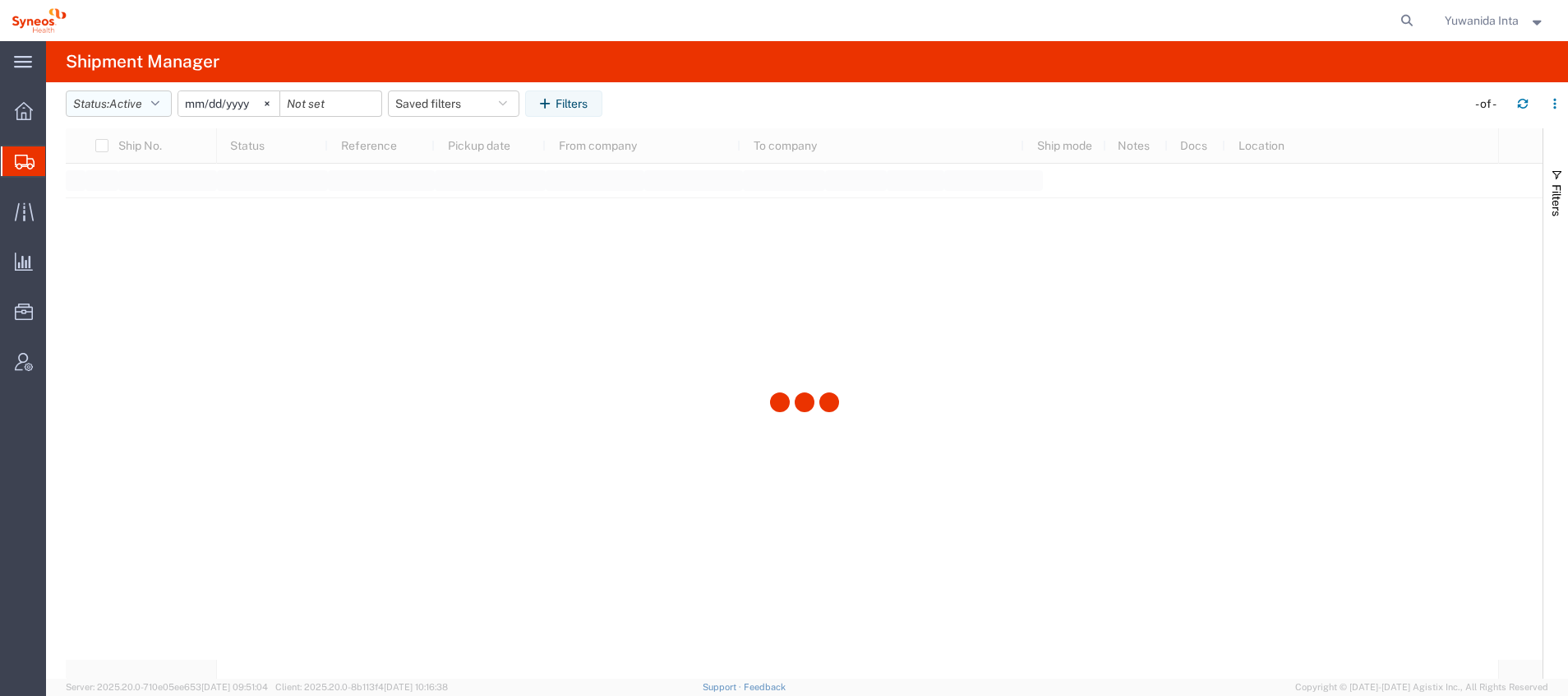
click at [166, 106] on button "Status: Active" at bounding box center [119, 104] width 106 height 26
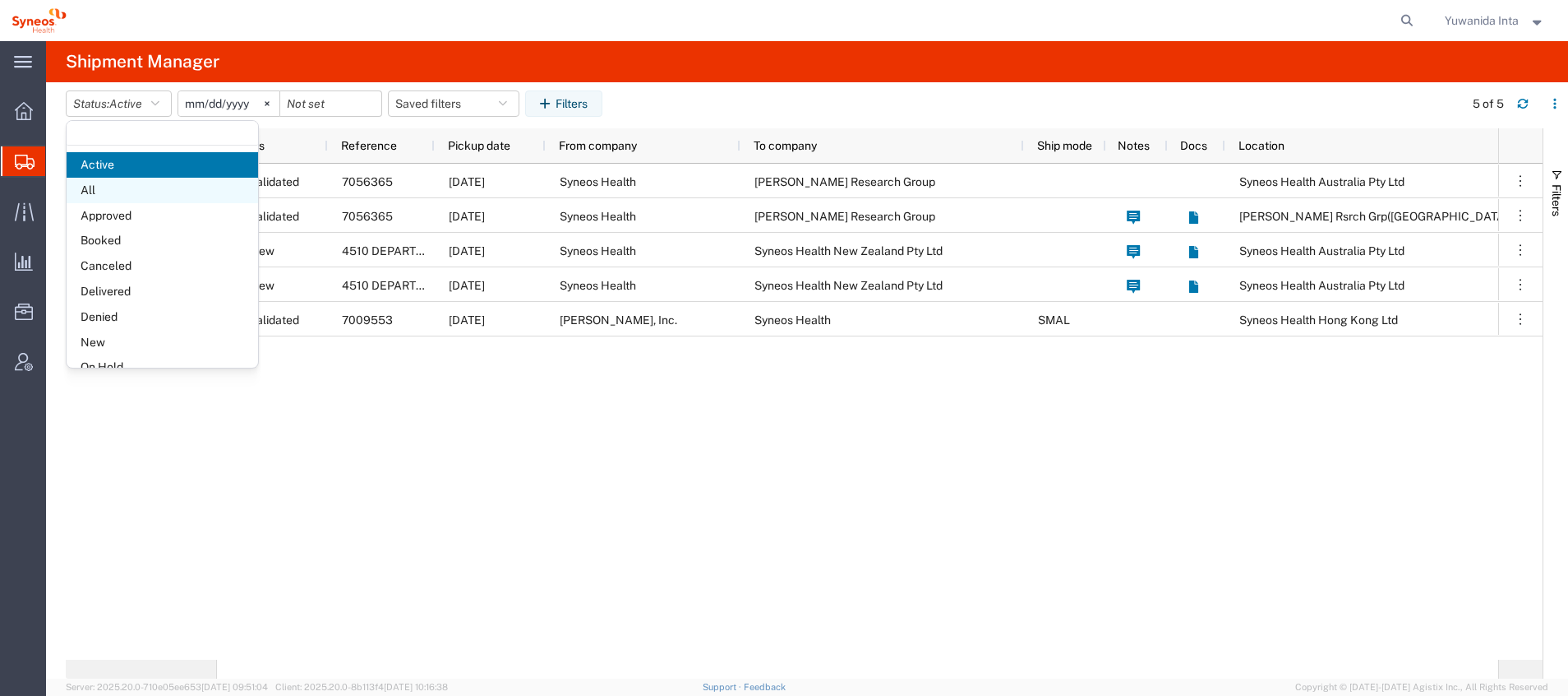
click at [84, 185] on span "All" at bounding box center [163, 190] width 192 height 26
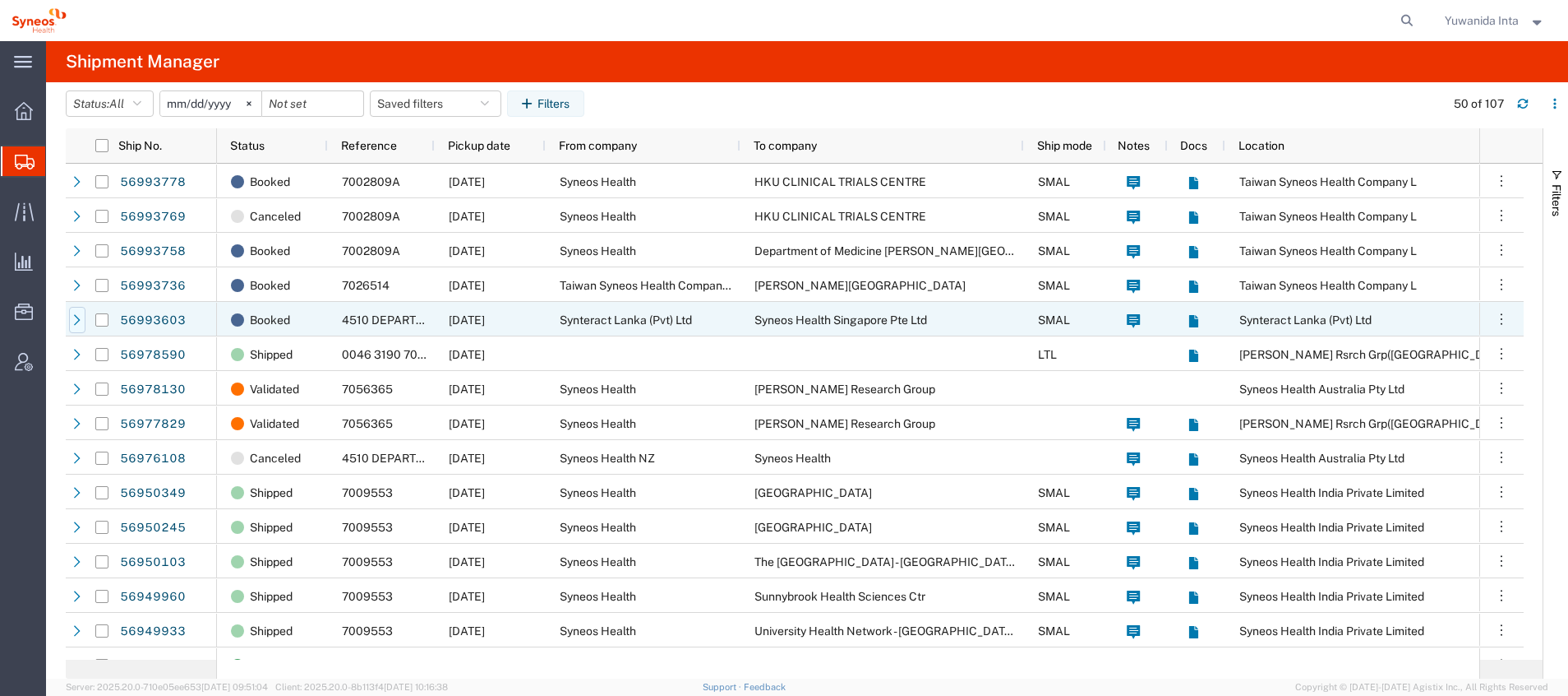
click at [81, 322] on icon at bounding box center [77, 320] width 11 height 11
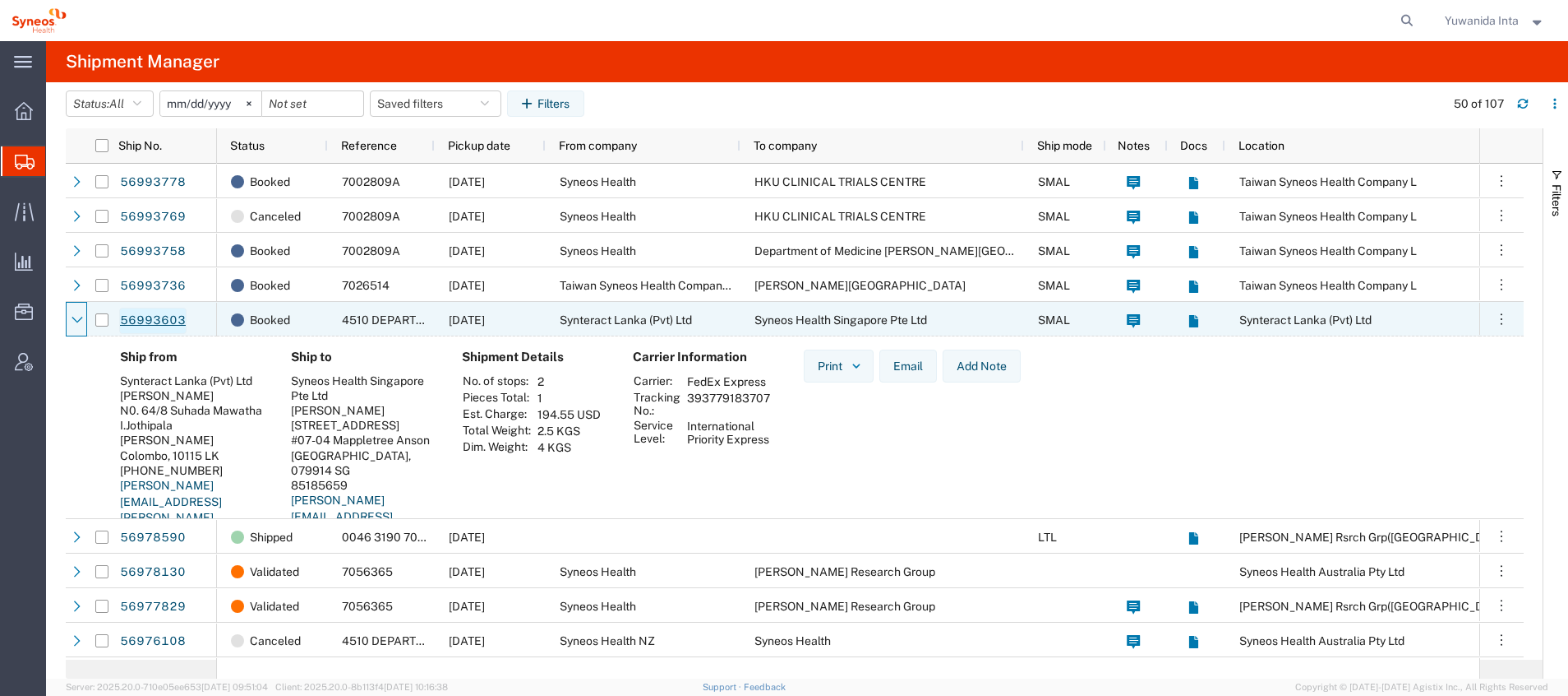
click at [185, 326] on link "56993603" at bounding box center [152, 321] width 68 height 26
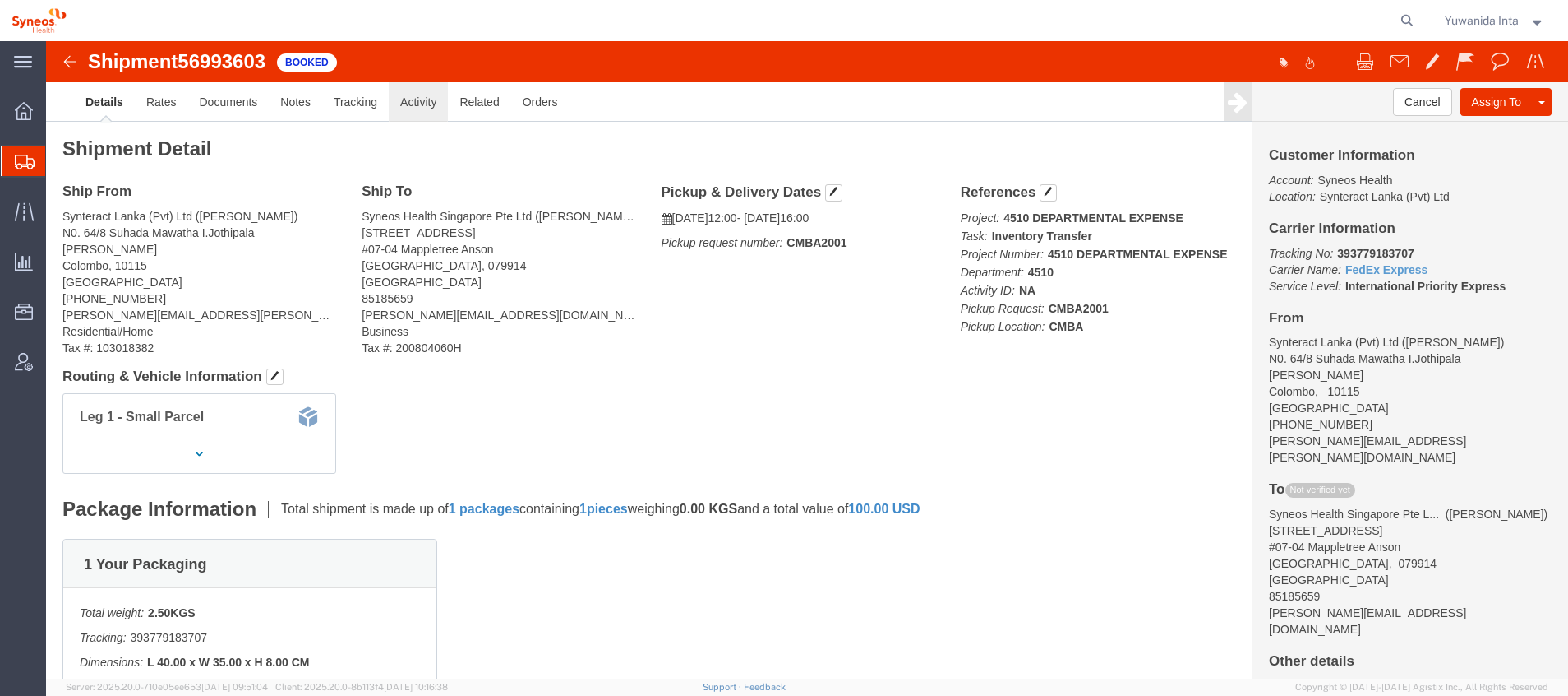
click link "Activity"
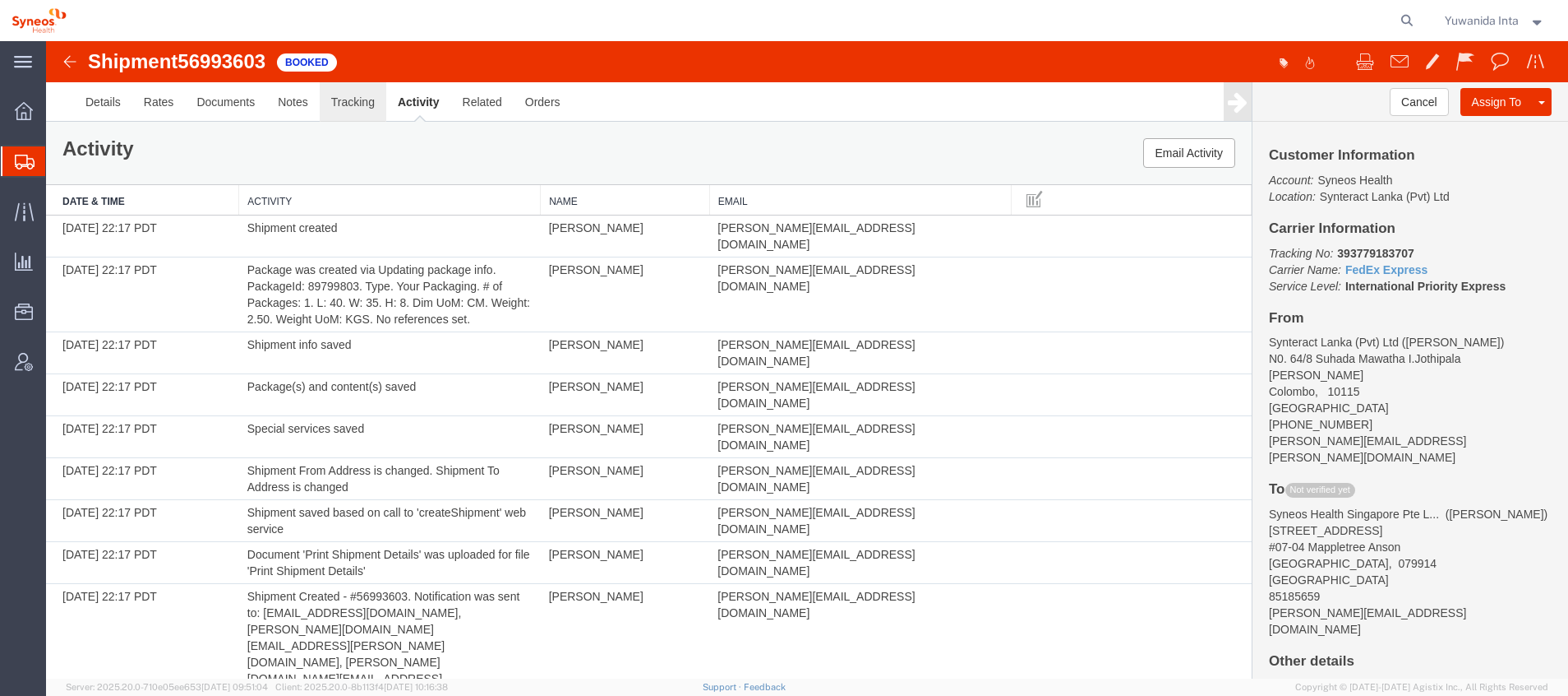
click at [350, 106] on link "Tracking" at bounding box center [353, 101] width 67 height 40
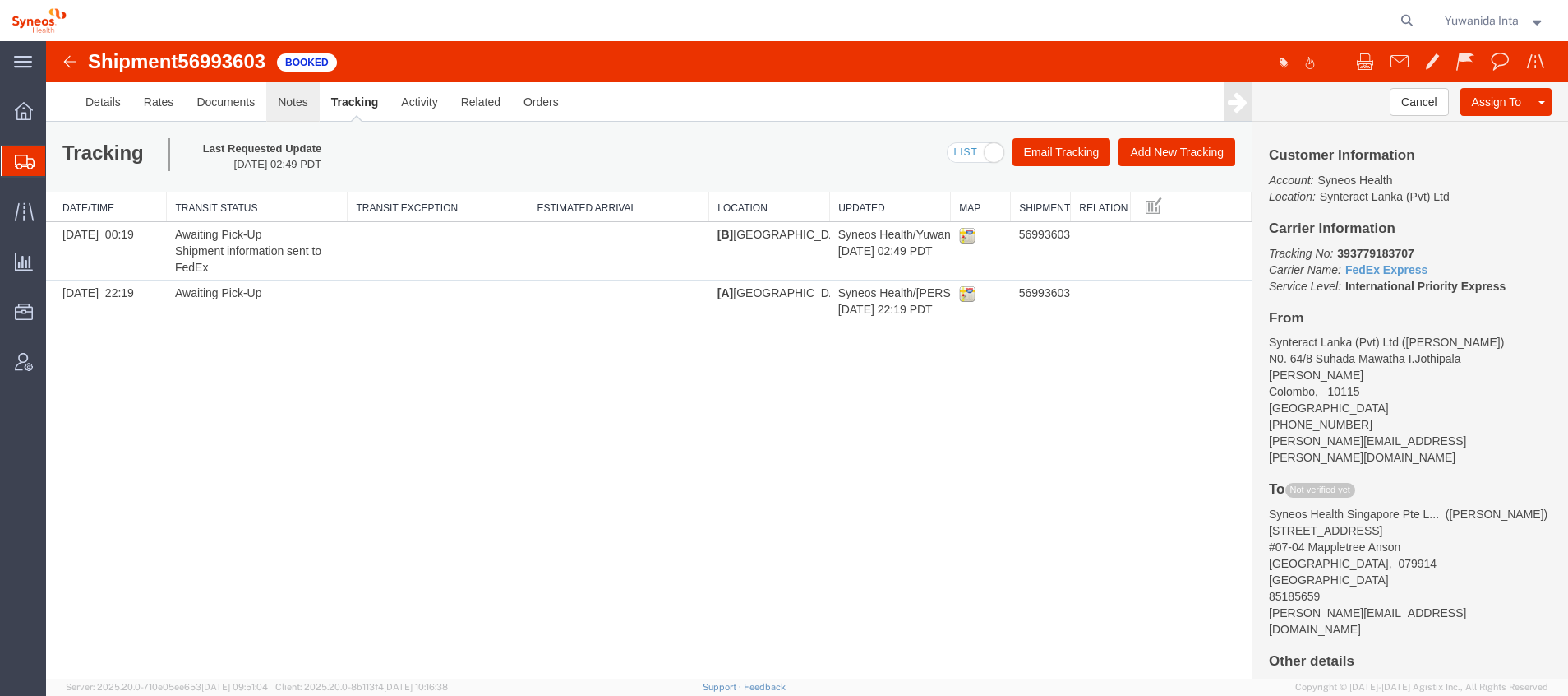
click at [300, 107] on link "Notes" at bounding box center [293, 101] width 54 height 40
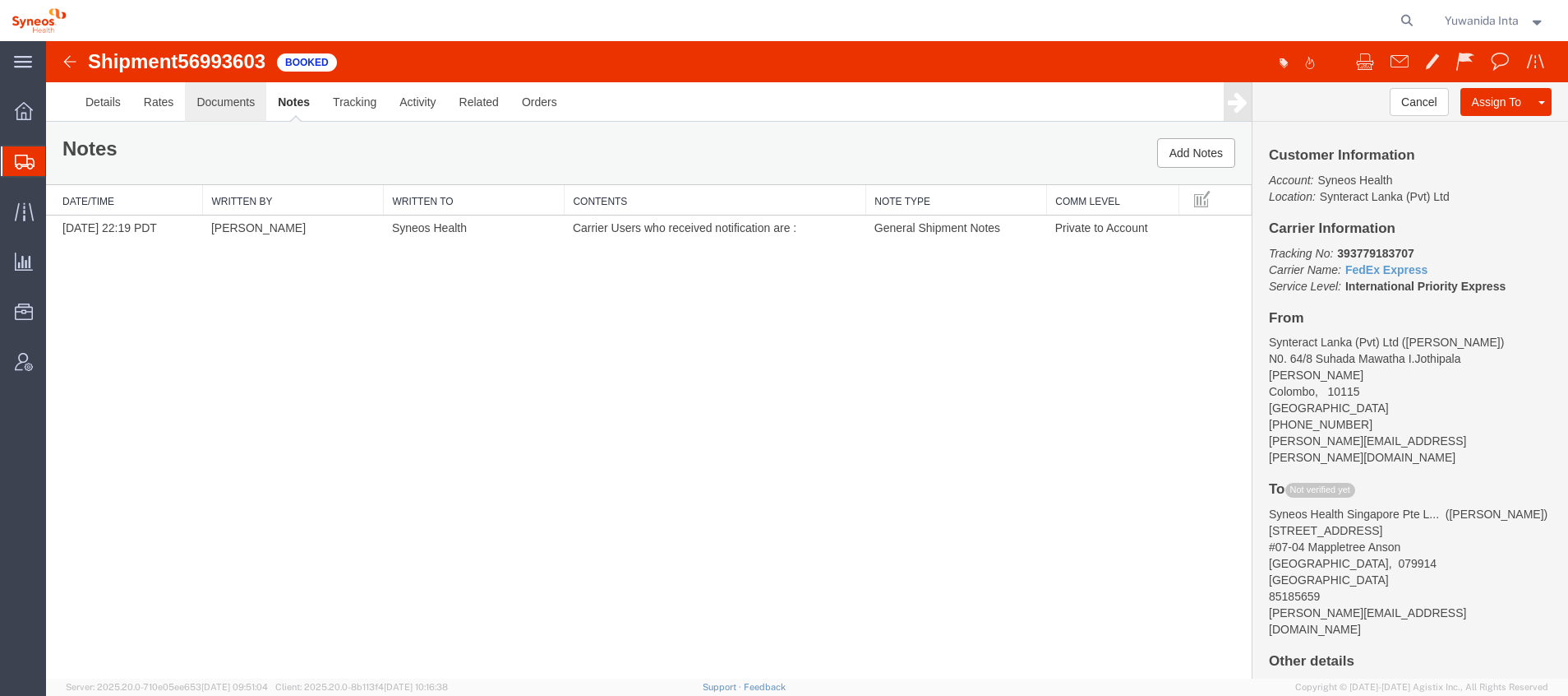
click at [235, 101] on link "Documents" at bounding box center [225, 101] width 81 height 40
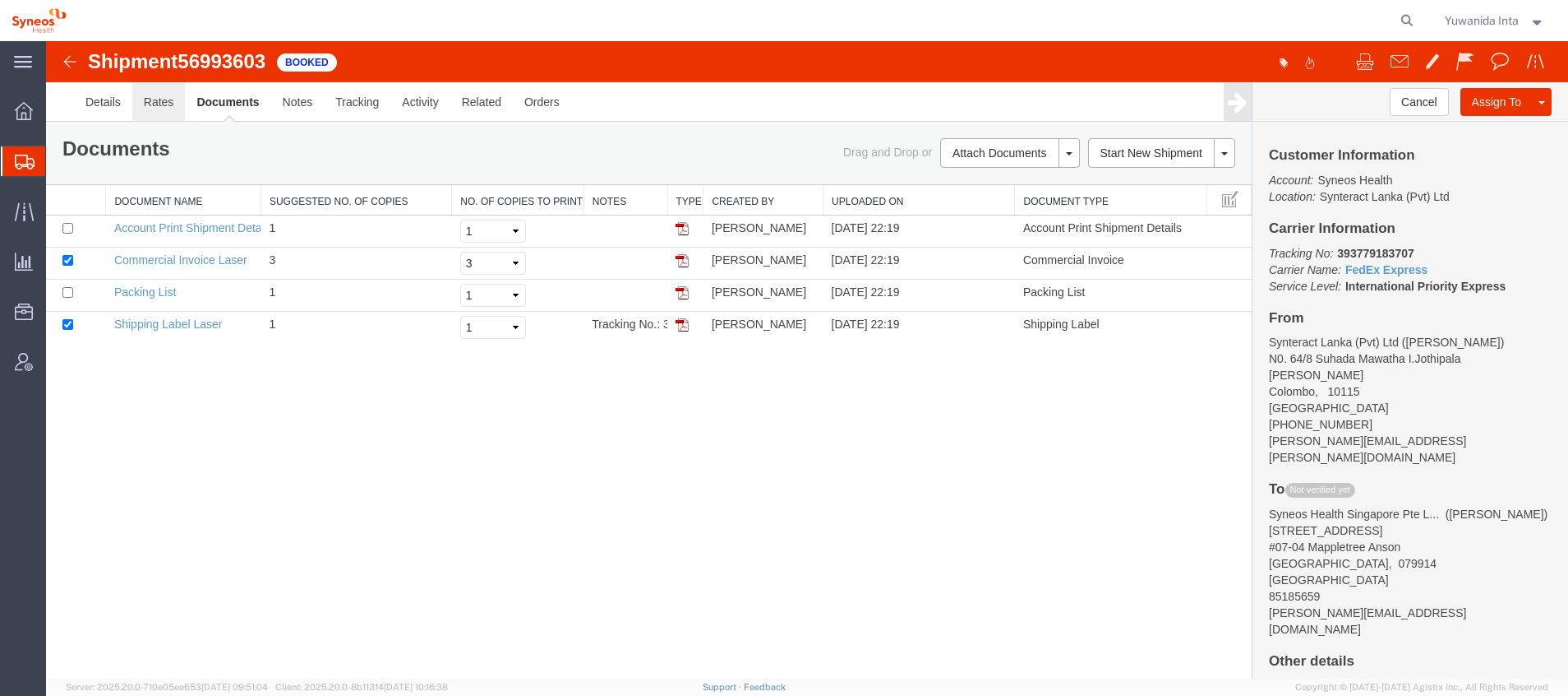
click at [159, 101] on link "Rates" at bounding box center [158, 101] width 54 height 40
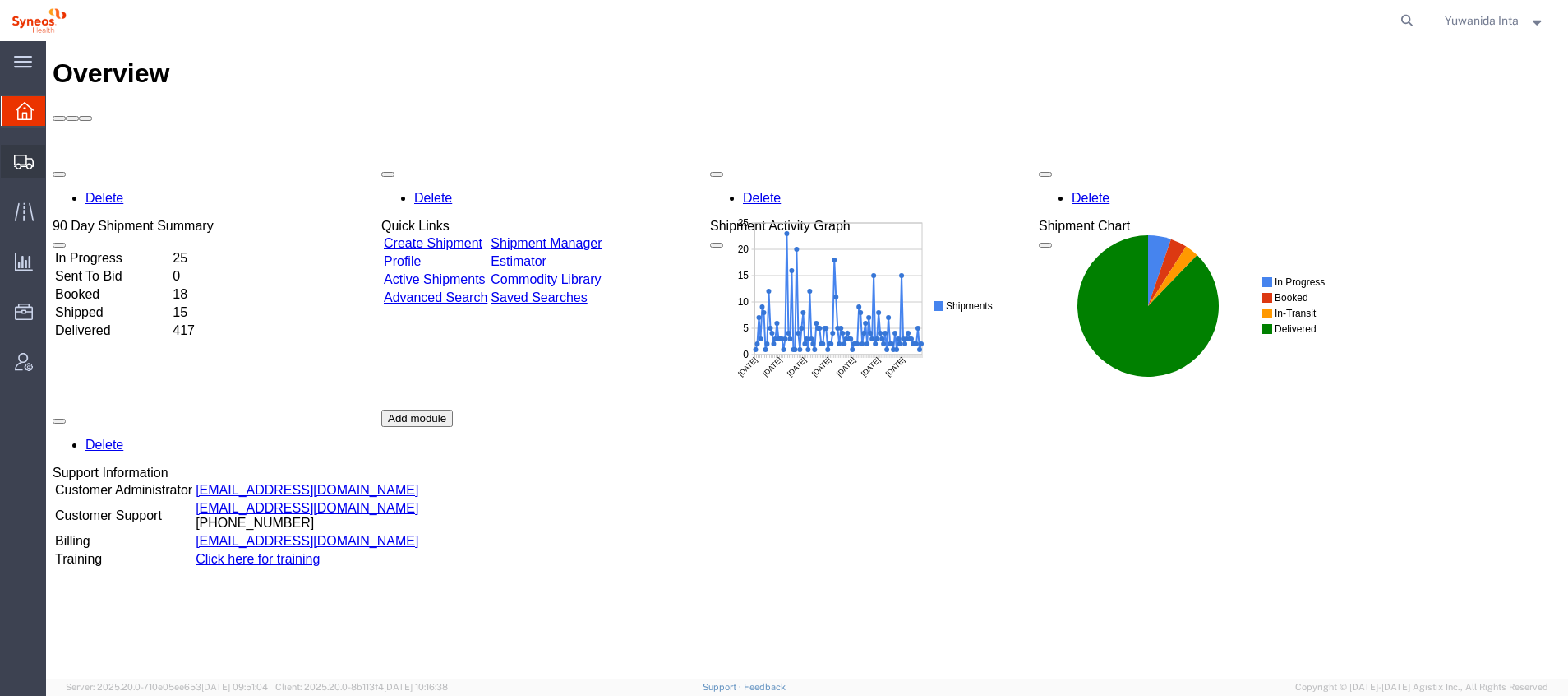
click at [0, 0] on span "Shipment Manager" at bounding box center [0, 0] width 0 height 0
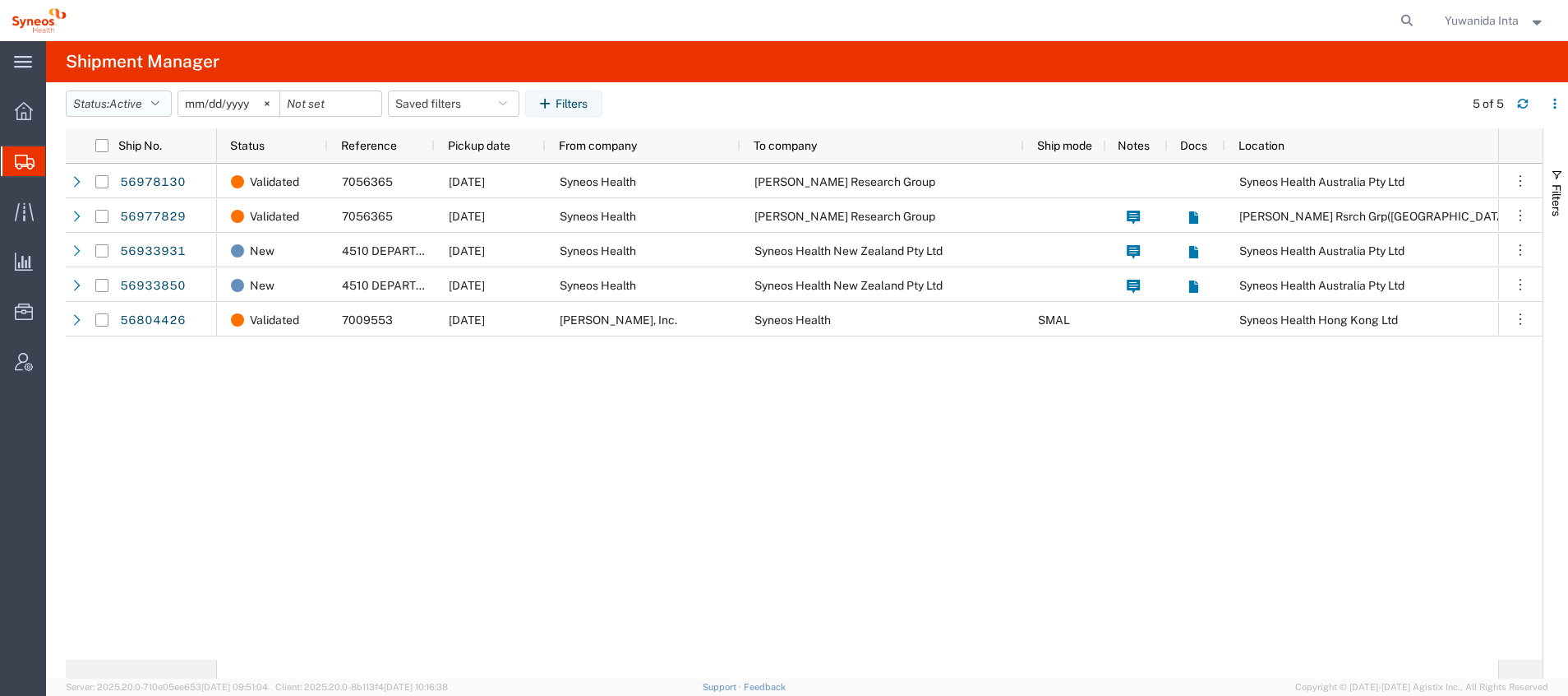
click at [167, 99] on button "Status: Active" at bounding box center [119, 104] width 106 height 26
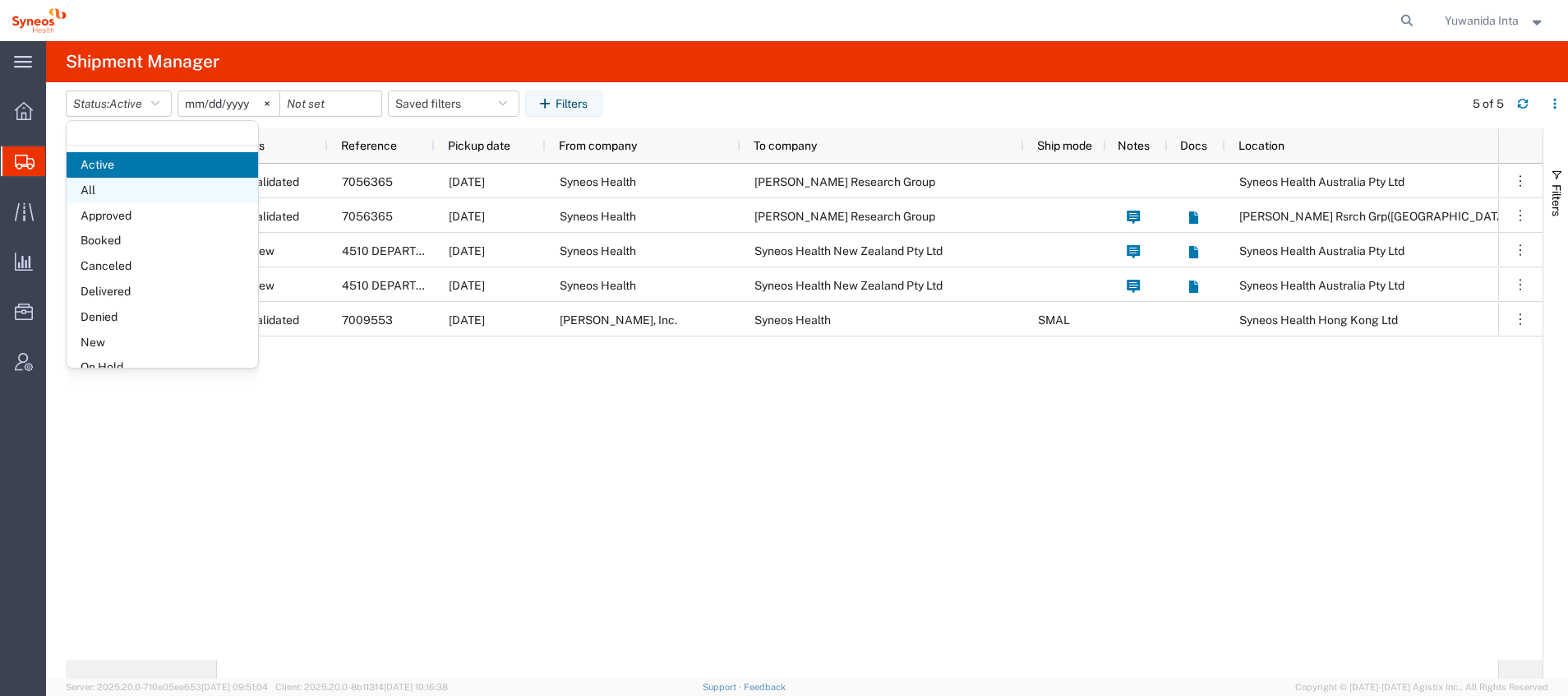
click at [143, 195] on span "All" at bounding box center [163, 190] width 192 height 26
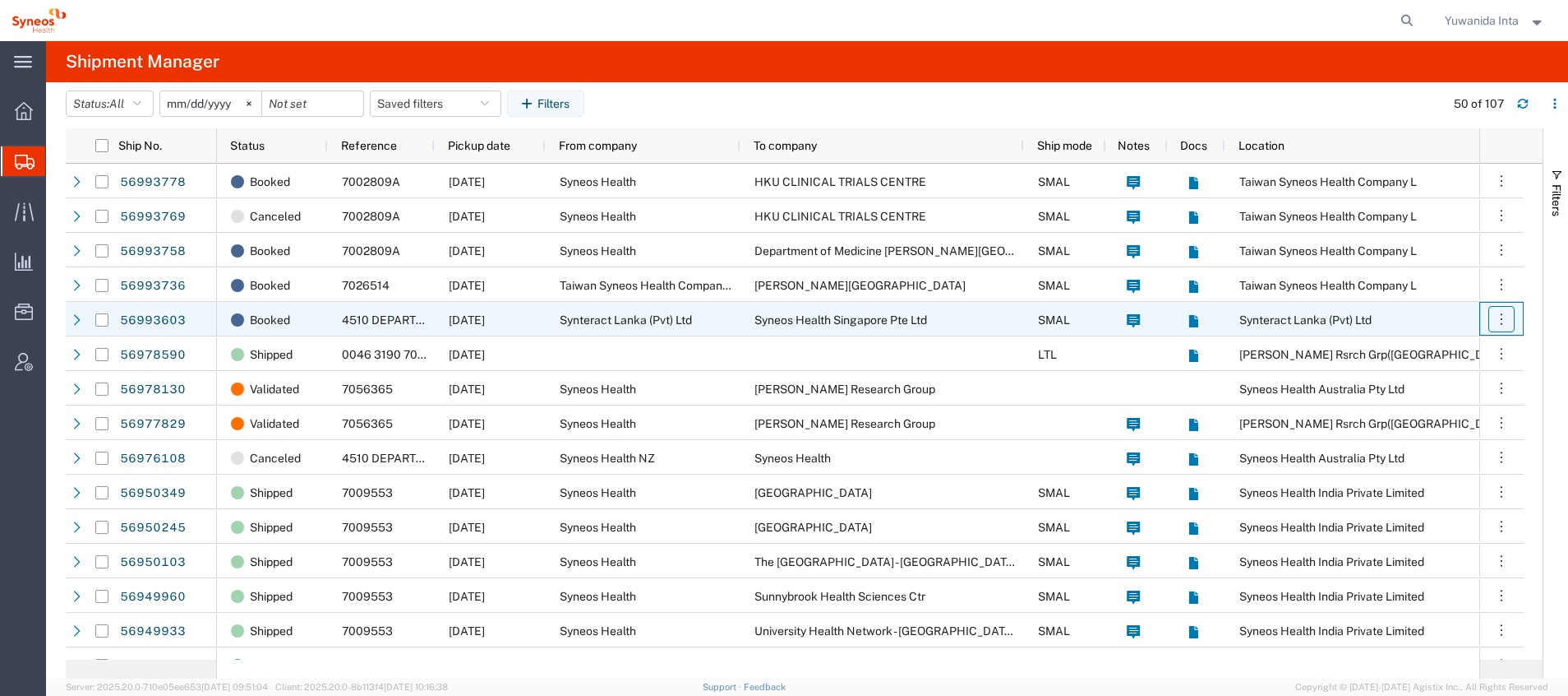
click at [1502, 319] on icon "button" at bounding box center [1502, 319] width 2 height 11
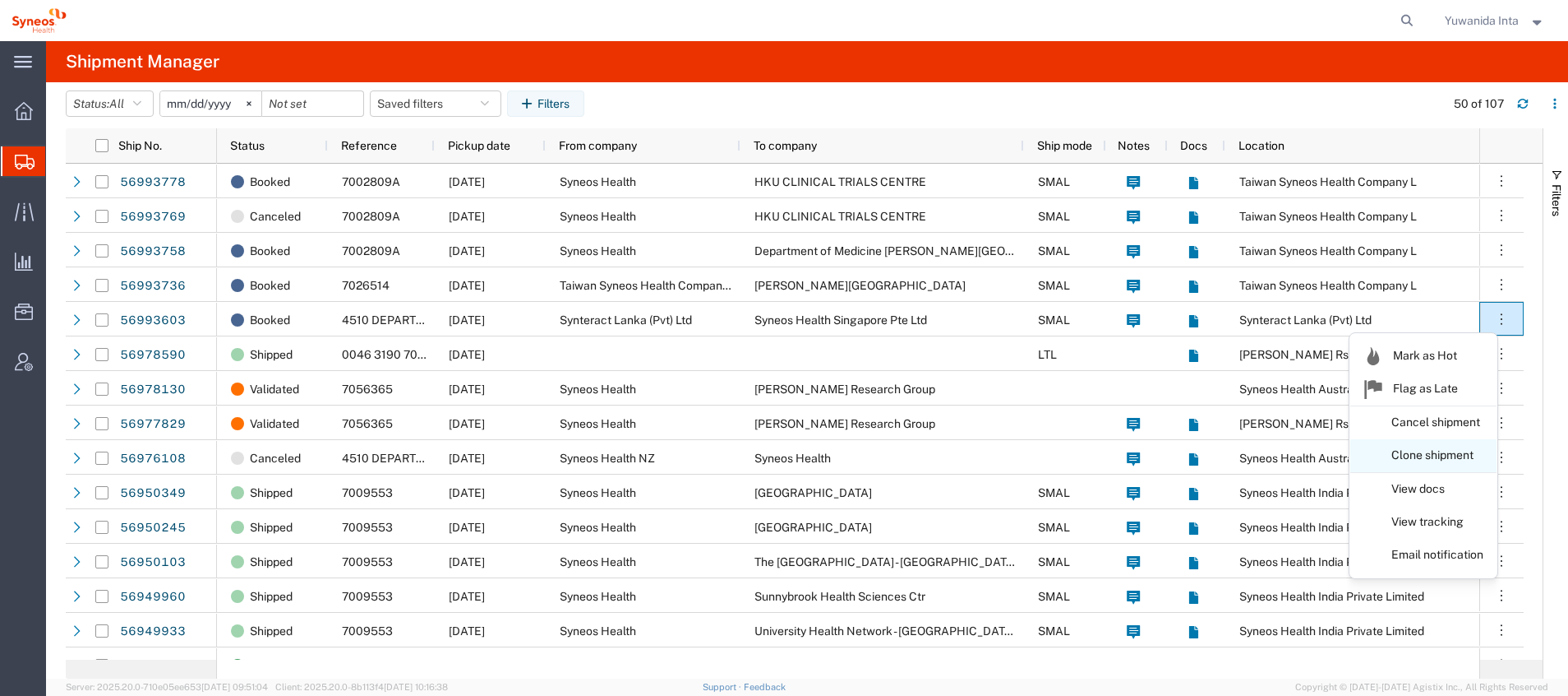
click at [1459, 453] on link "Clone shipment" at bounding box center [1424, 455] width 146 height 30
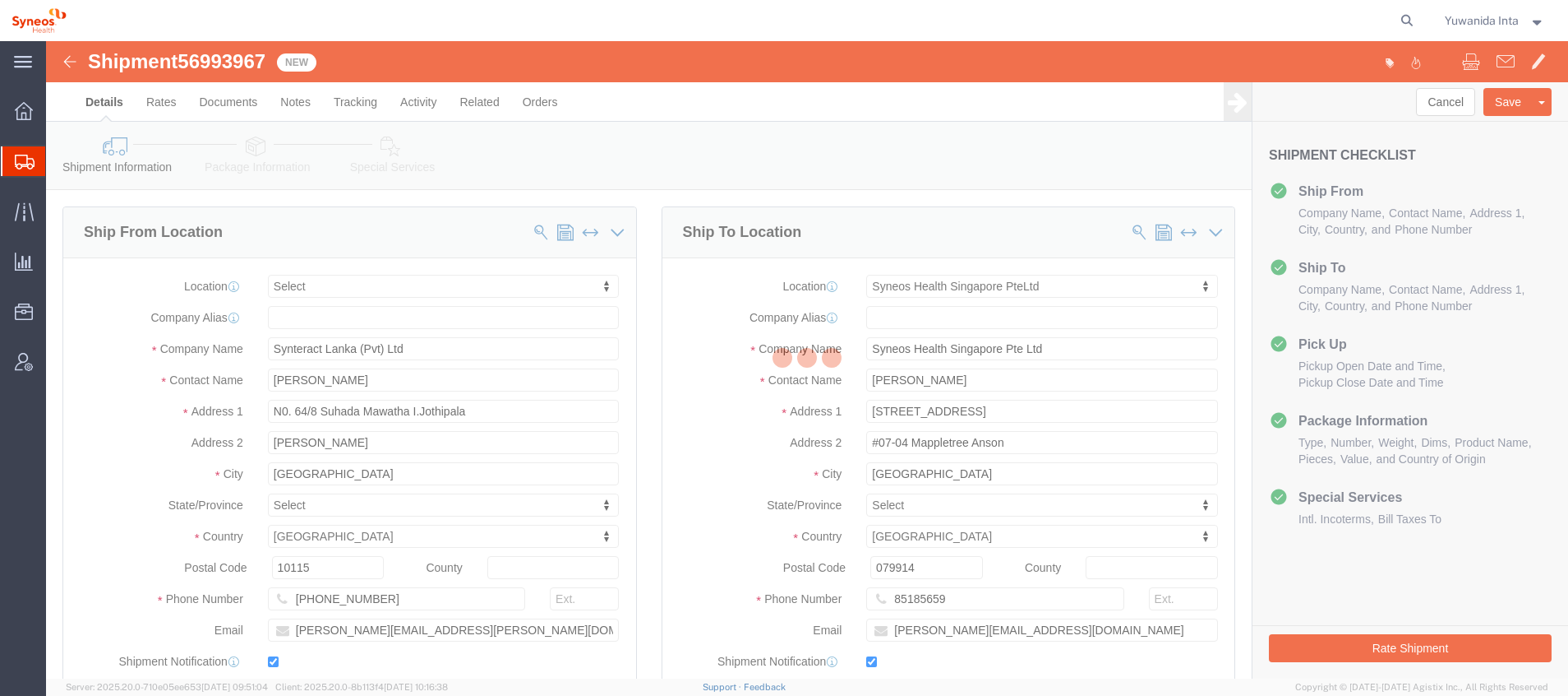
select select
select select "48944"
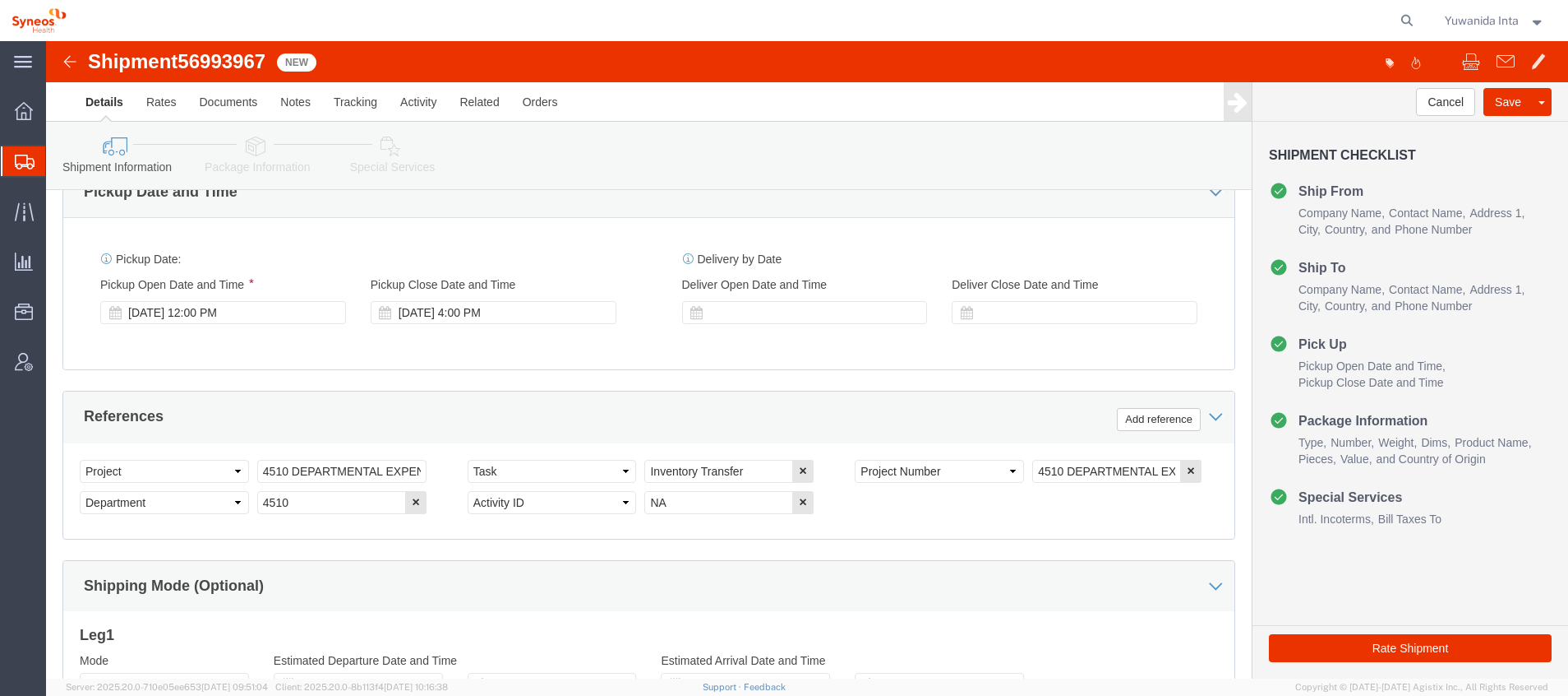
scroll to position [559, 0]
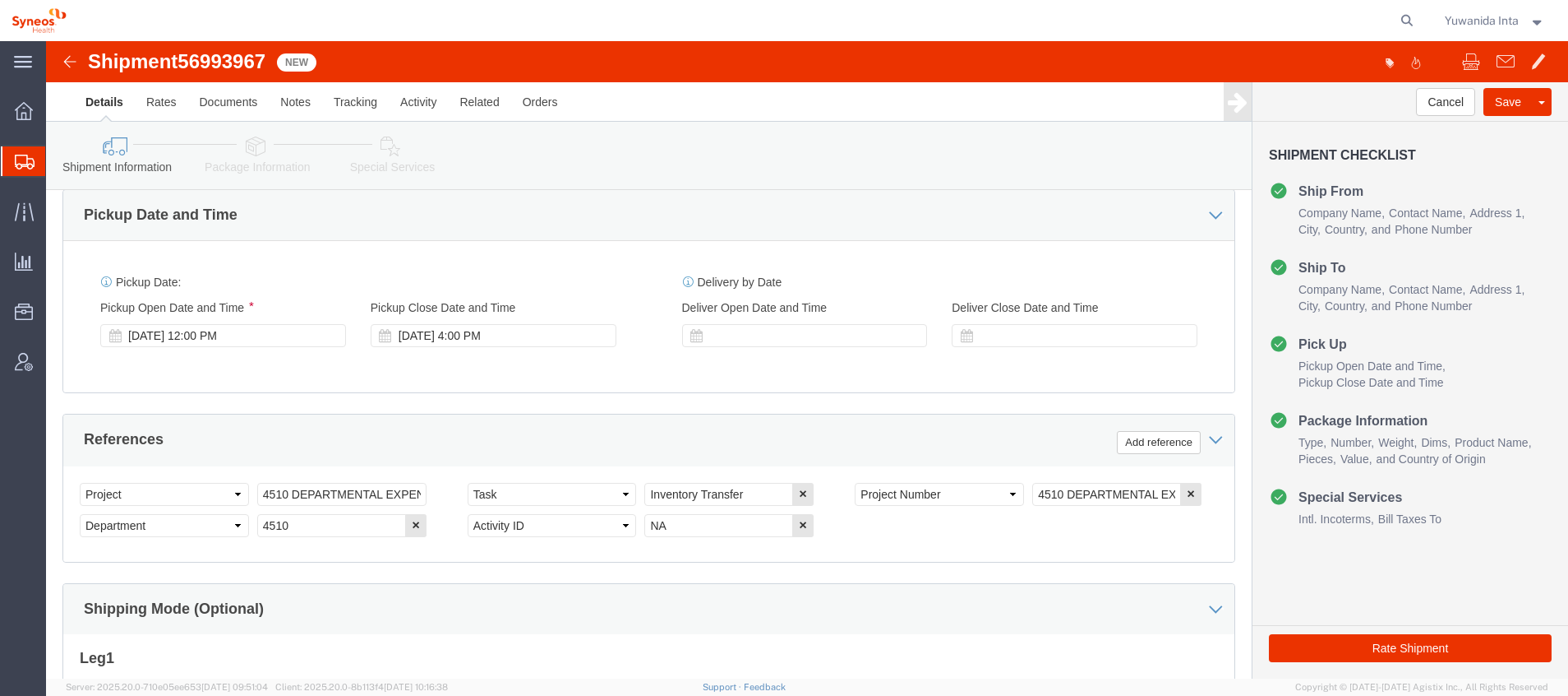
click icon
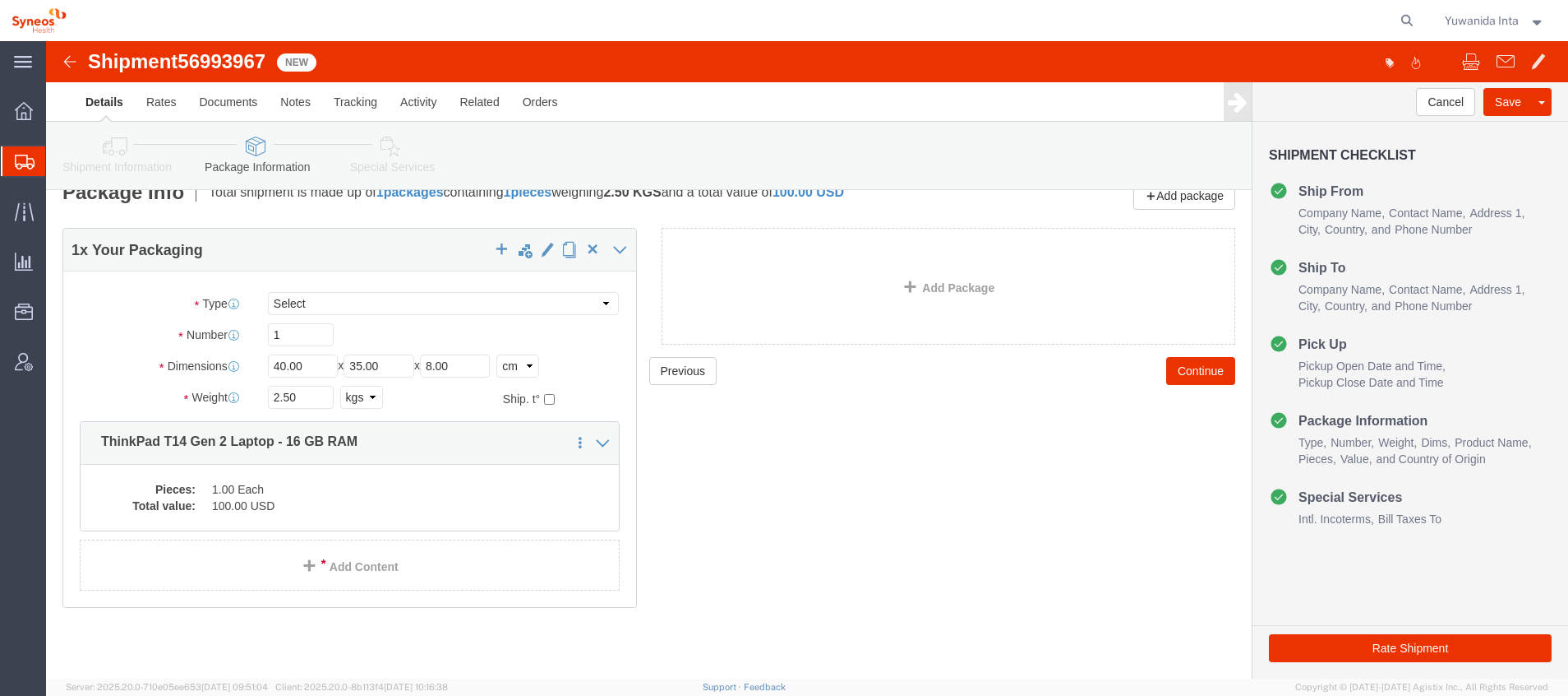
scroll to position [25, 0]
click icon
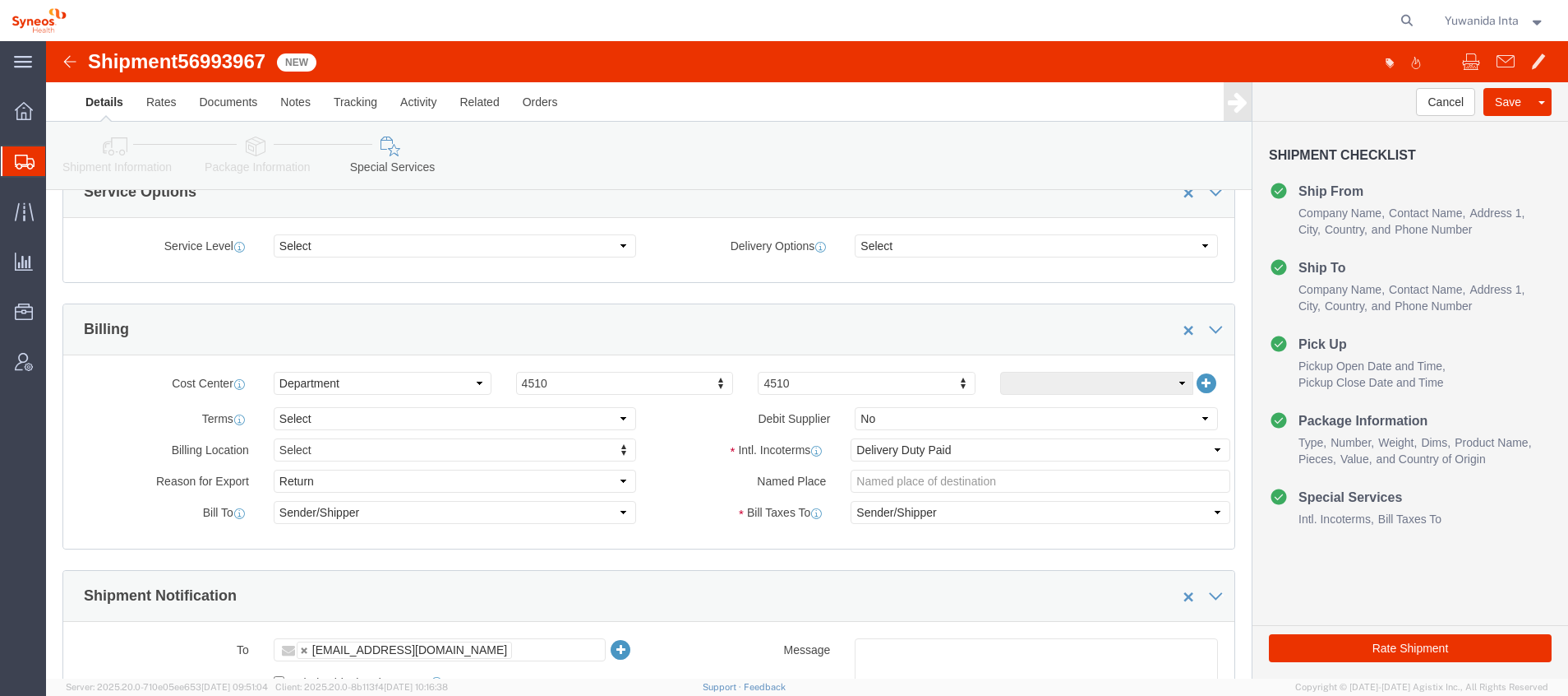
scroll to position [740, 0]
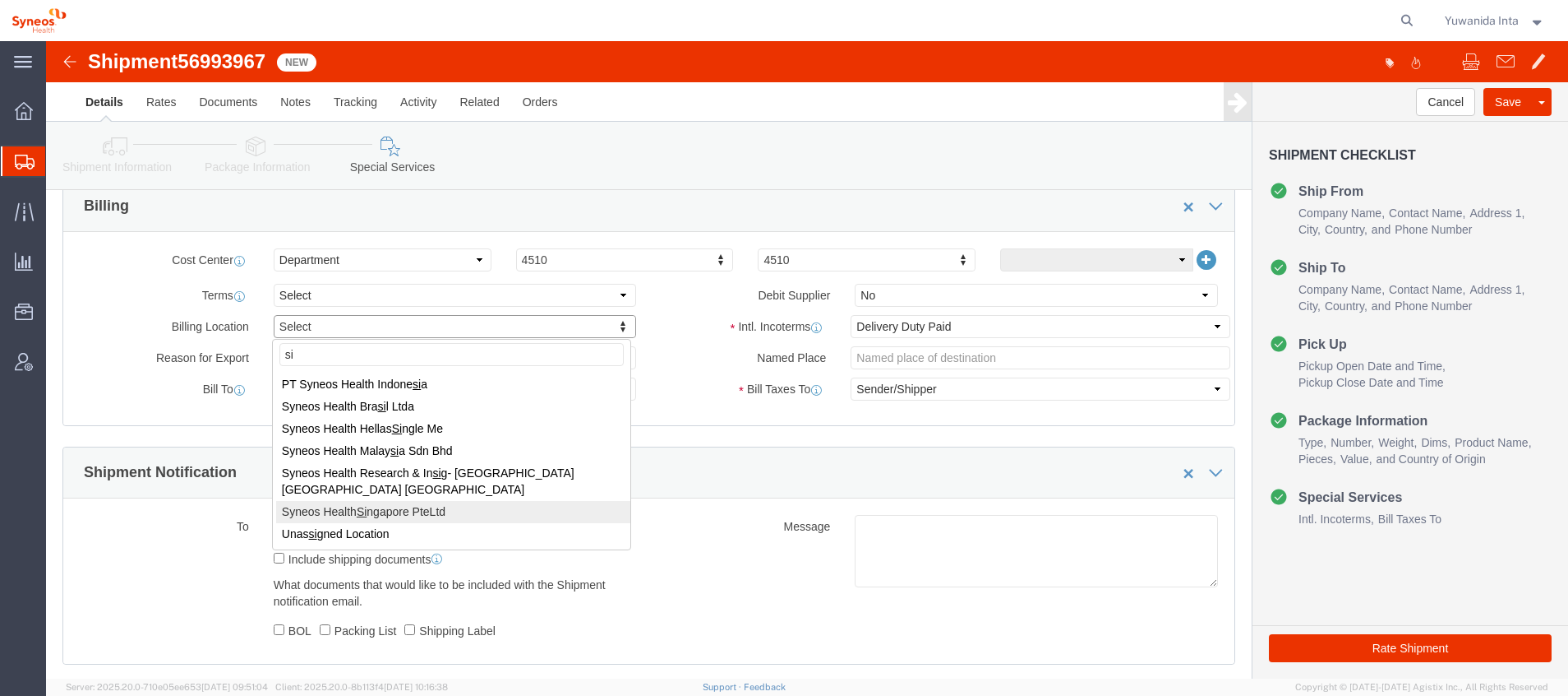
type input "si"
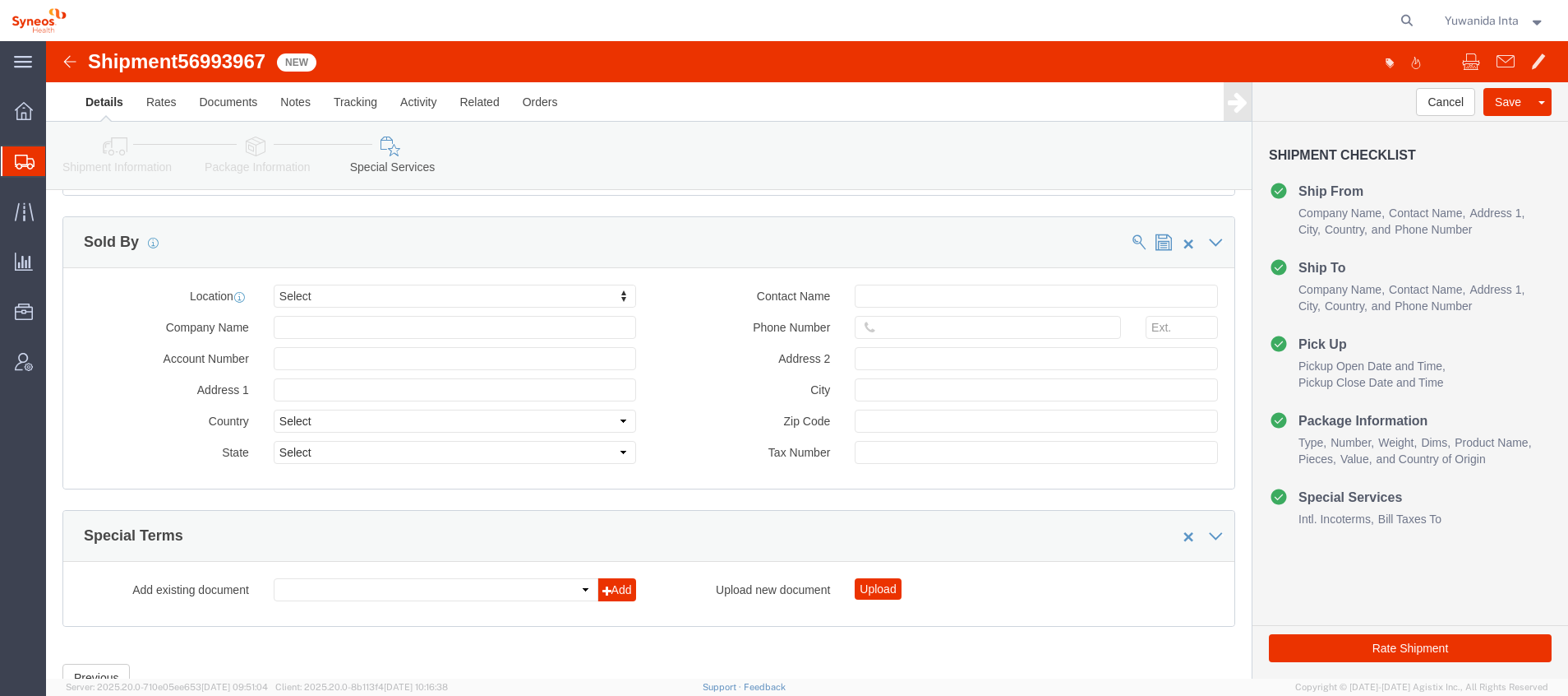
scroll to position [1735, 0]
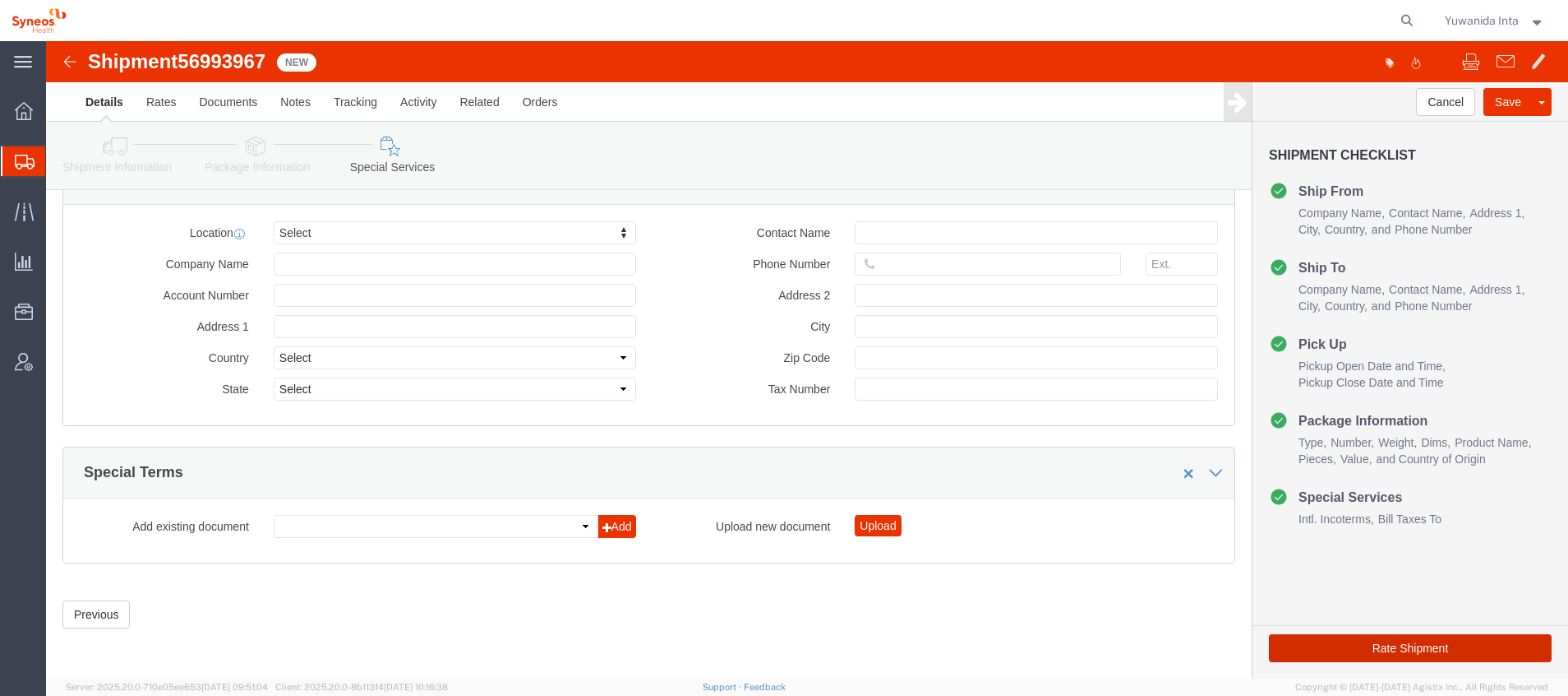
click button "Rate Shipment"
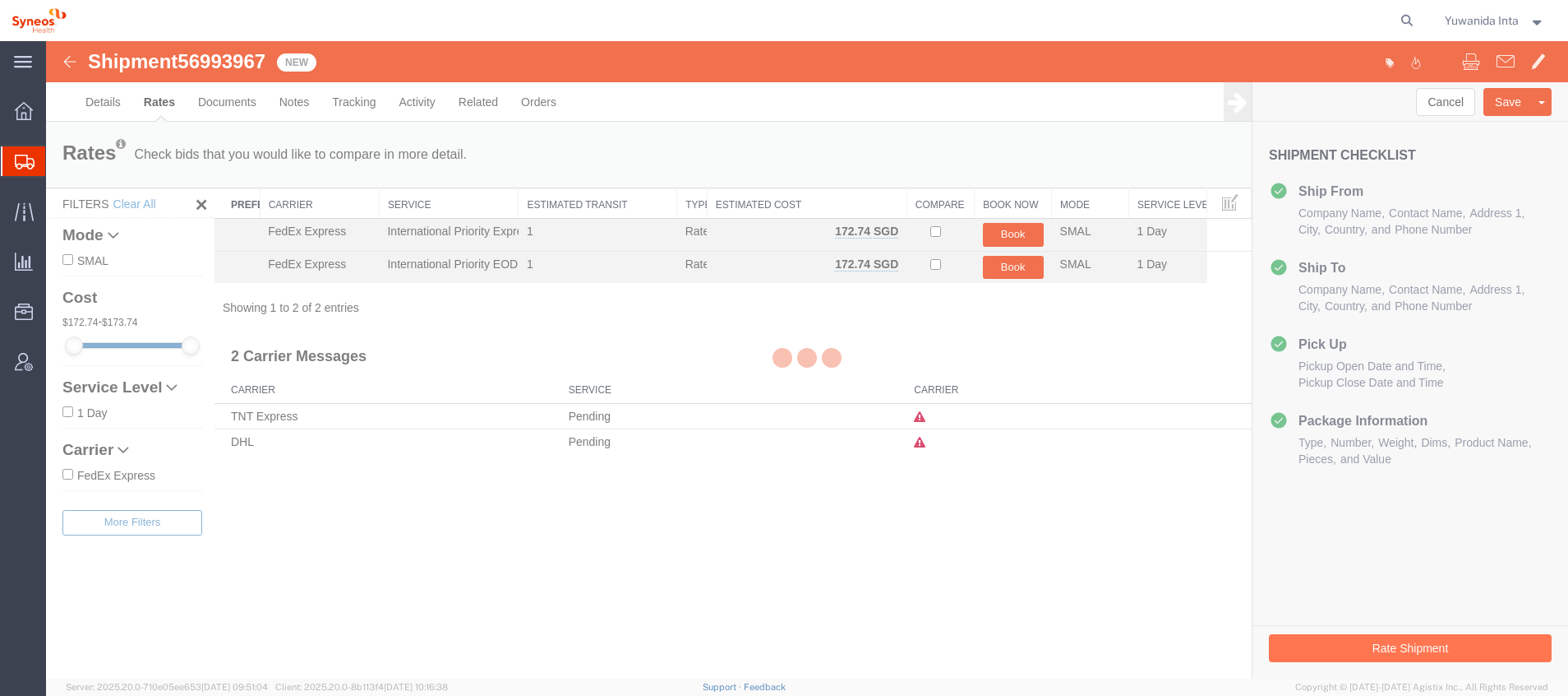
scroll to position [0, 0]
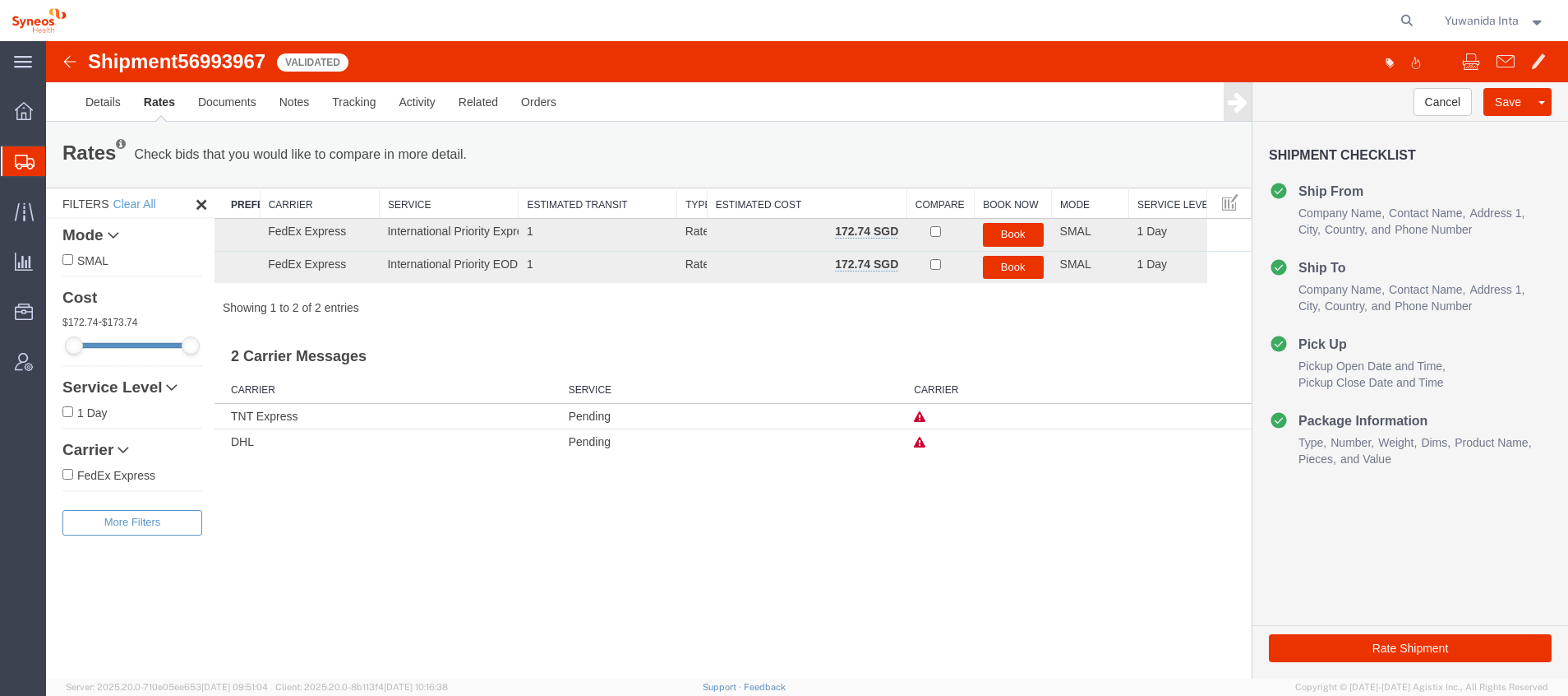
click at [64, 65] on img at bounding box center [70, 62] width 19 height 19
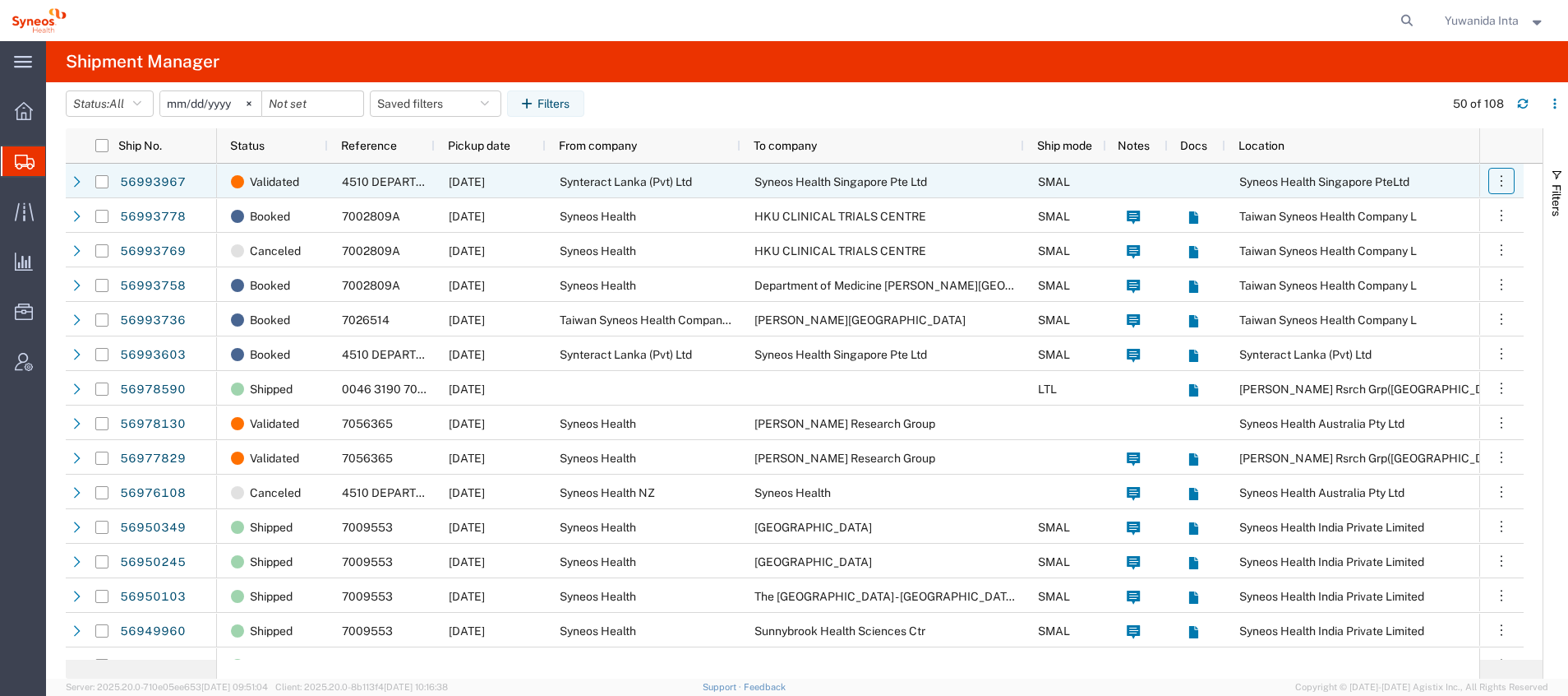
click at [1496, 174] on icon "button" at bounding box center [1501, 181] width 17 height 17
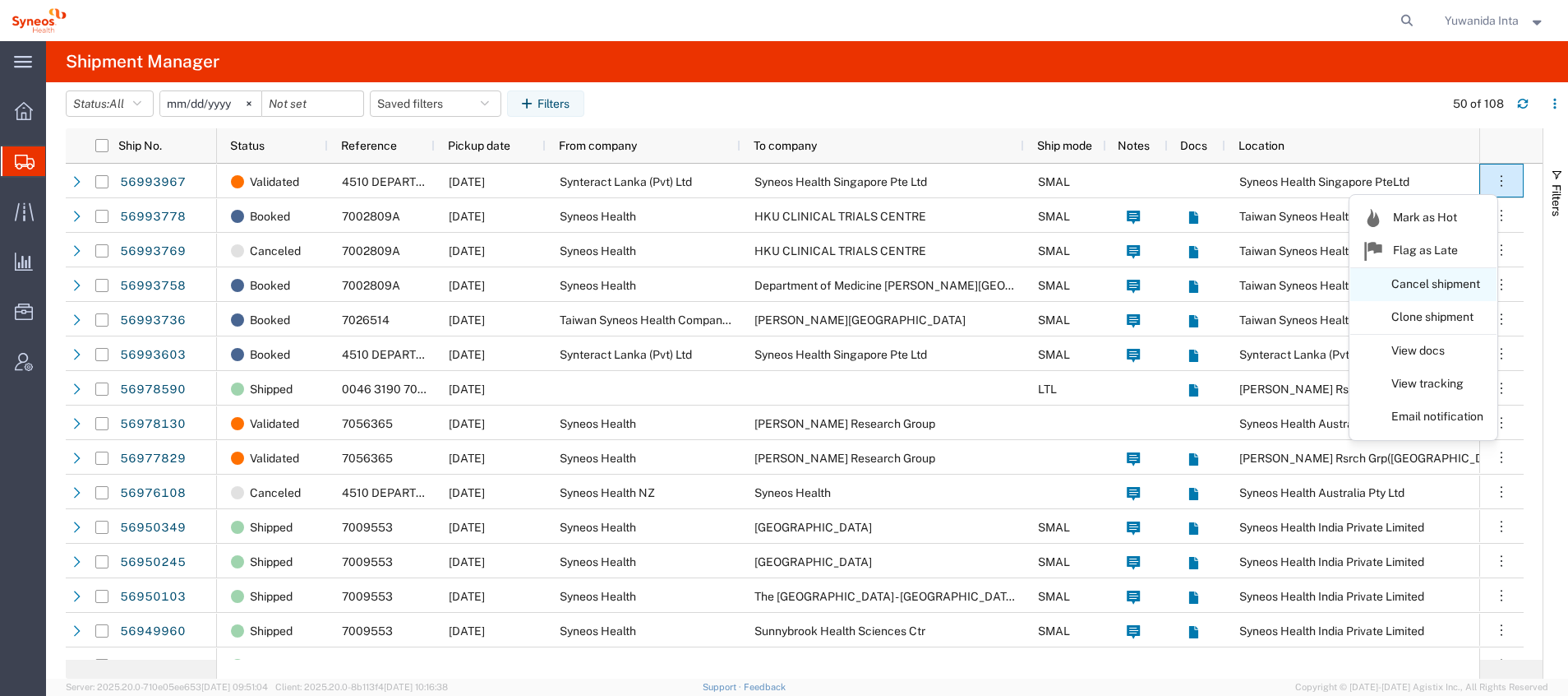
click at [1417, 282] on link "Cancel shipment" at bounding box center [1424, 285] width 146 height 30
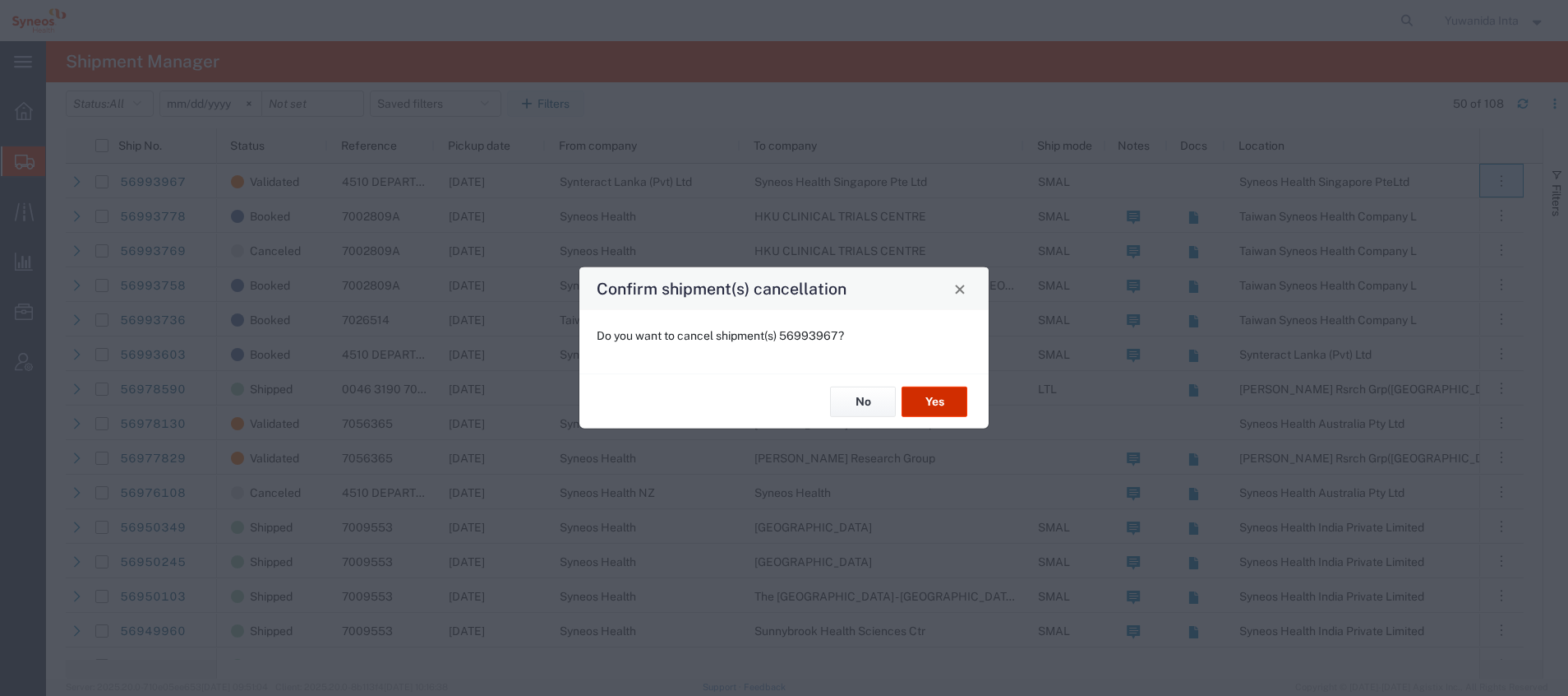
click at [934, 403] on button "Yes" at bounding box center [934, 402] width 66 height 31
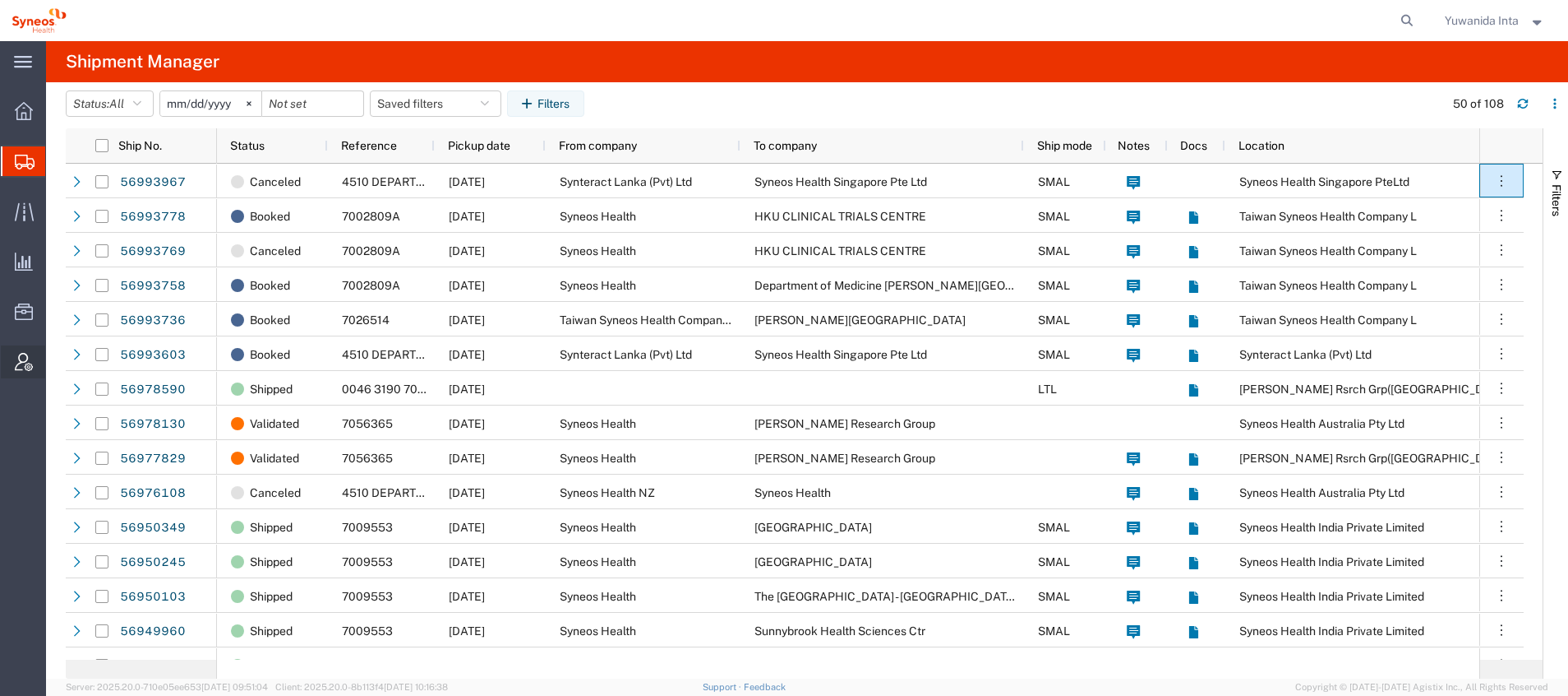
click at [24, 366] on icon at bounding box center [24, 362] width 18 height 19
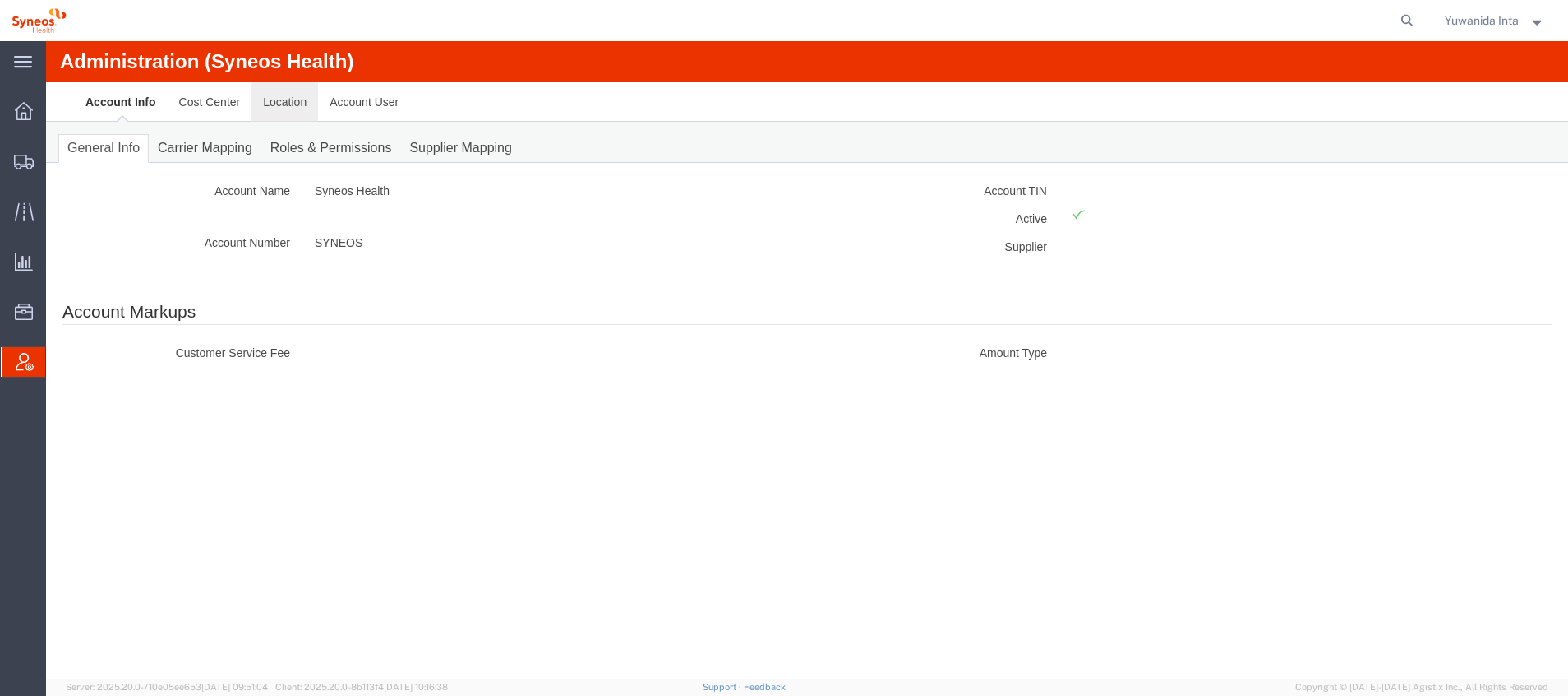
click at [291, 98] on link "Location" at bounding box center [285, 101] width 67 height 40
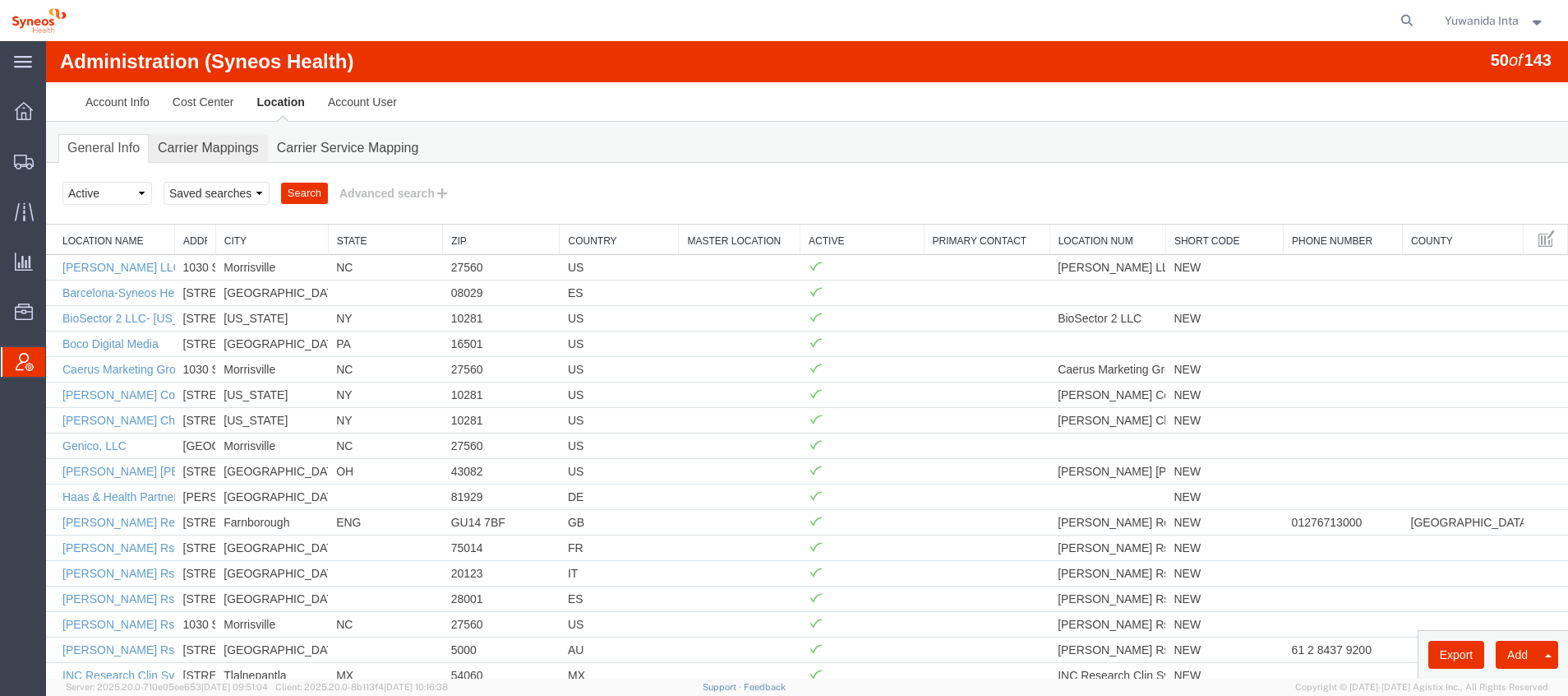
click at [206, 141] on link "Carrier Mappings" at bounding box center [208, 148] width 119 height 29
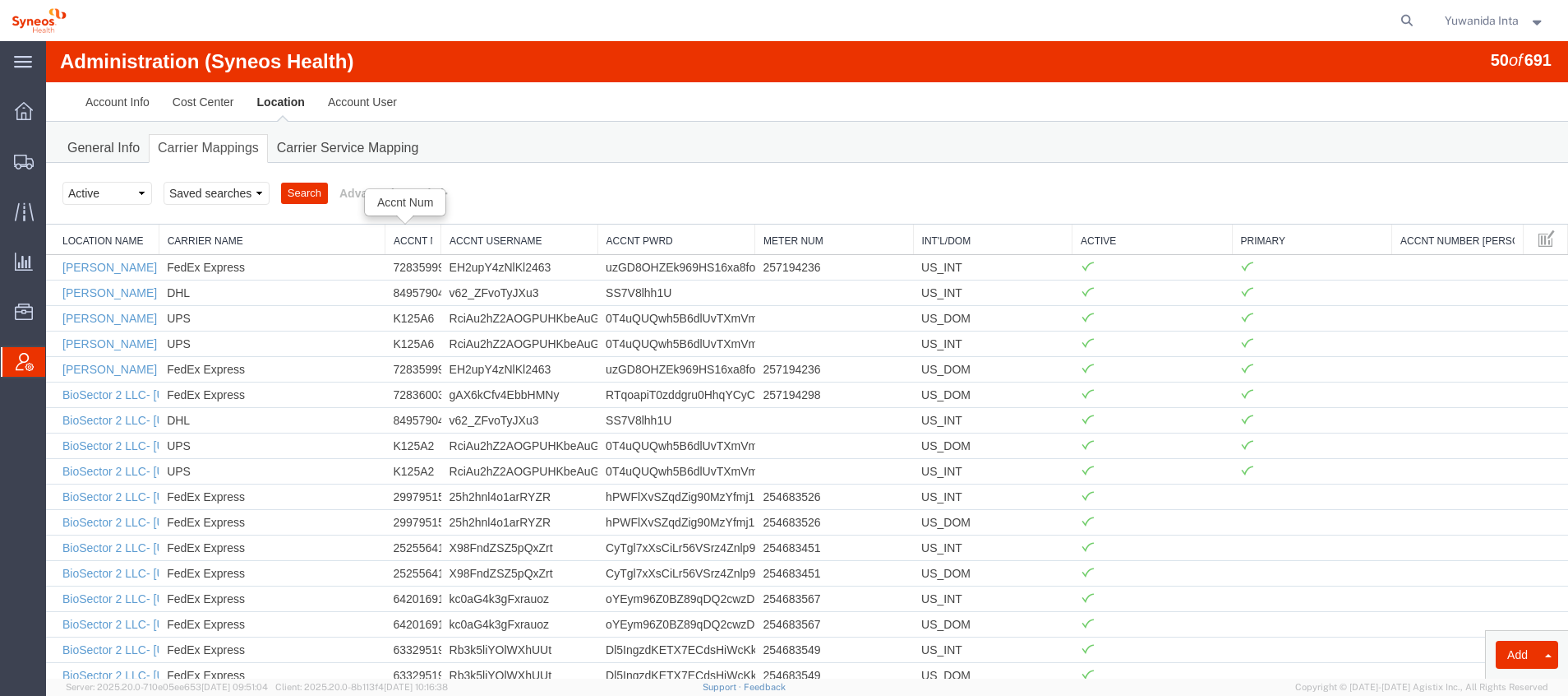
drag, startPoint x: 284, startPoint y: 241, endPoint x: 386, endPoint y: 243, distance: 102.0
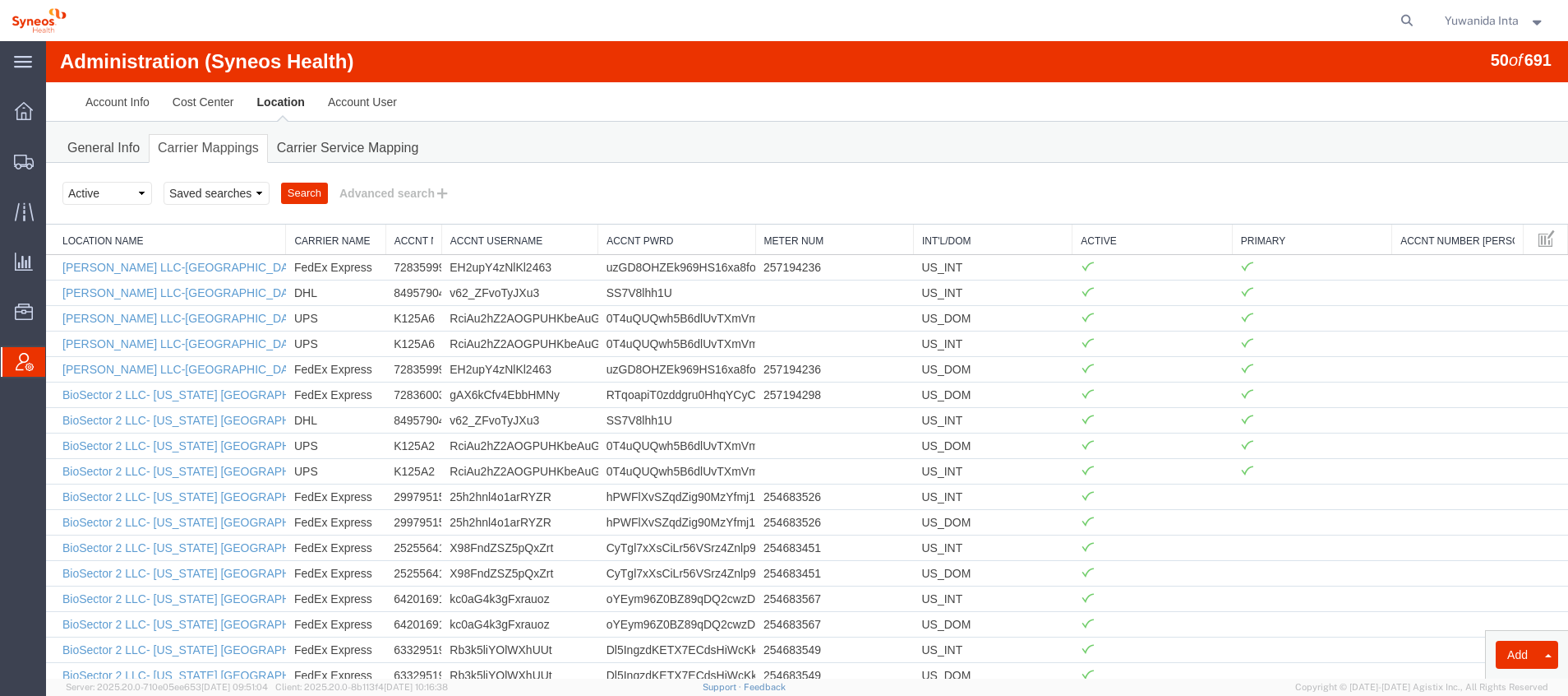
drag, startPoint x: 158, startPoint y: 238, endPoint x: 286, endPoint y: 254, distance: 129.0
